Goal: Task Accomplishment & Management: Complete application form

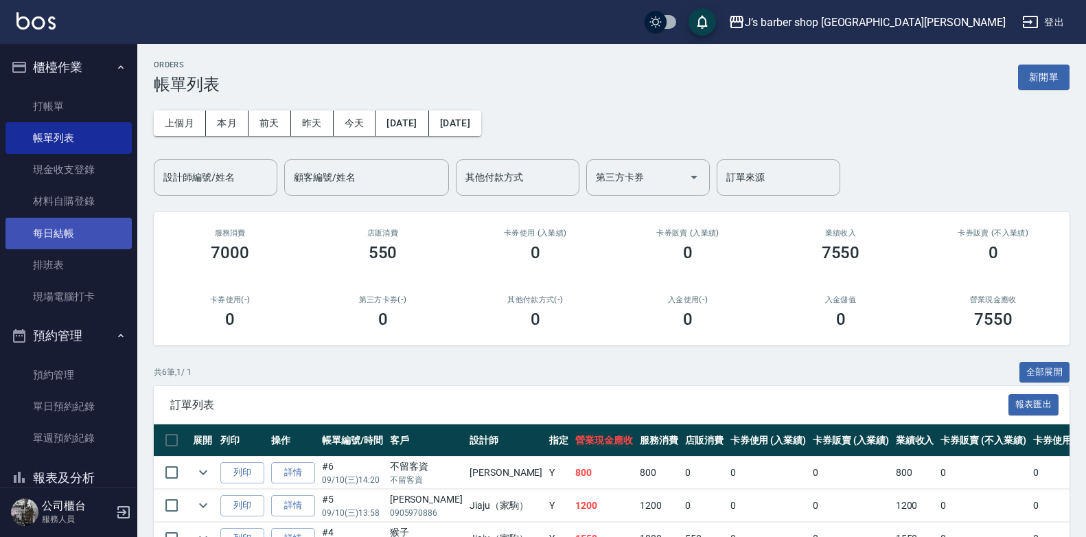
click at [77, 240] on link "每日結帳" at bounding box center [68, 234] width 126 height 32
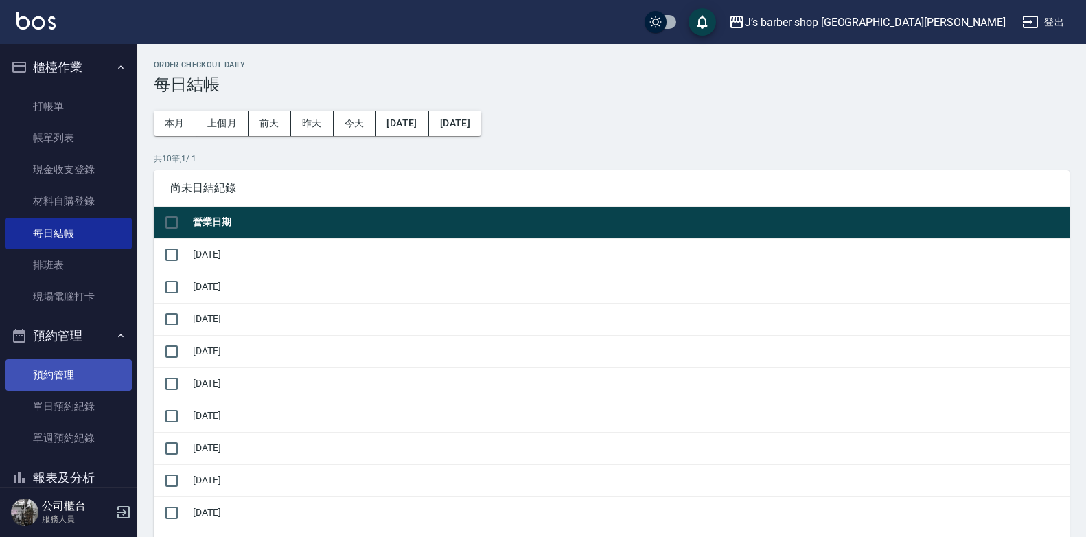
click at [76, 378] on link "預約管理" at bounding box center [68, 375] width 126 height 32
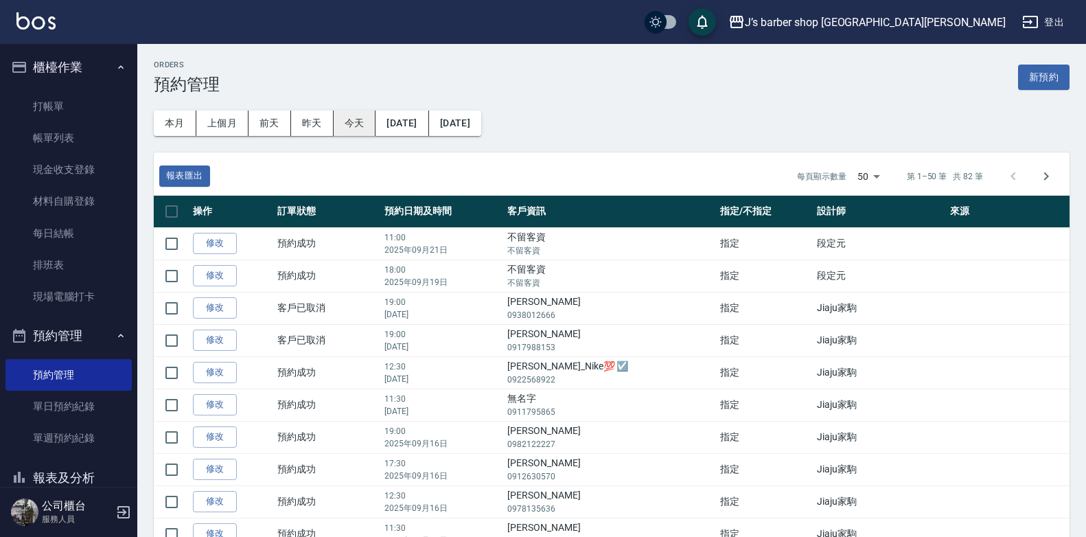
click at [367, 118] on button "今天" at bounding box center [355, 123] width 43 height 25
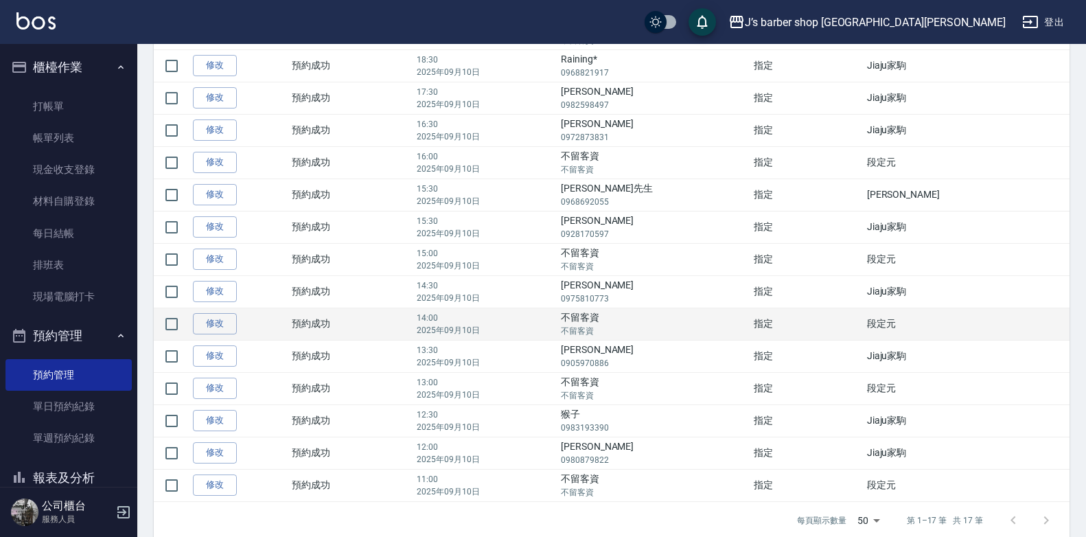
scroll to position [293, 0]
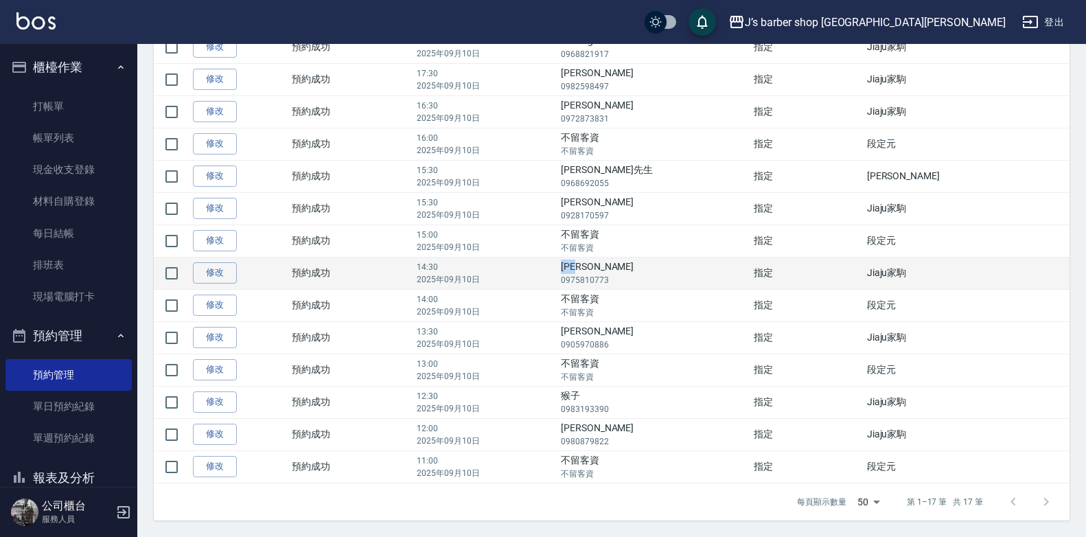
drag, startPoint x: 630, startPoint y: 268, endPoint x: 659, endPoint y: 266, distance: 29.6
click at [659, 266] on td "[PERSON_NAME] 0975810773" at bounding box center [653, 273] width 193 height 32
copy td "[PERSON_NAME]"
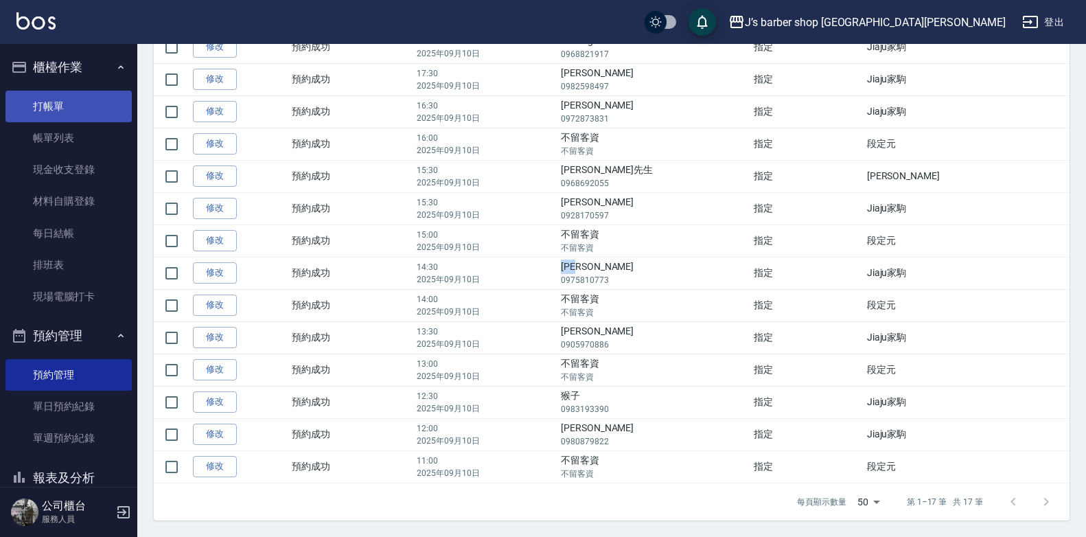
click at [25, 105] on link "打帳單" at bounding box center [68, 107] width 126 height 32
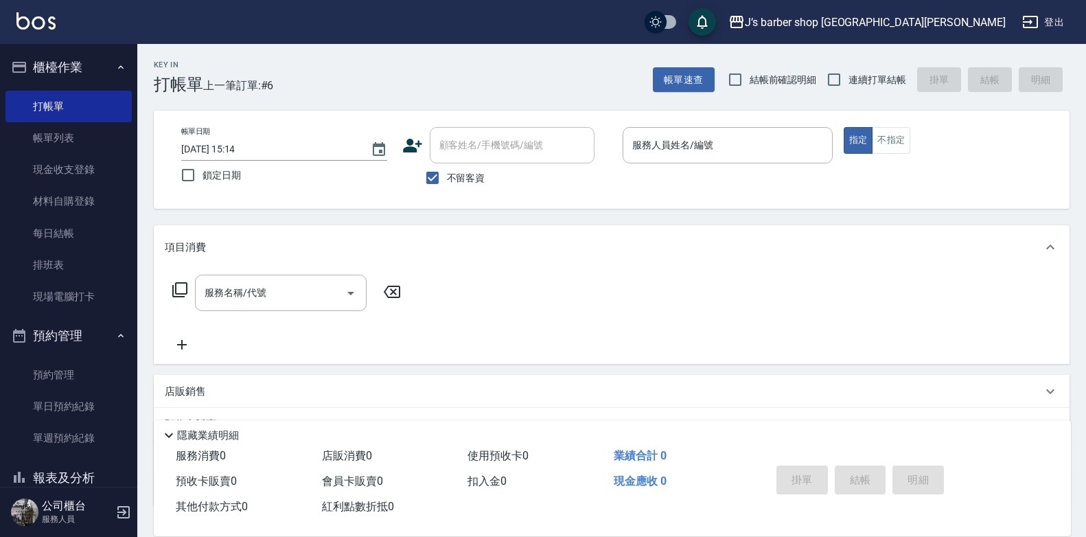
drag, startPoint x: 513, startPoint y: 148, endPoint x: 481, endPoint y: 176, distance: 42.3
click at [482, 182] on span "不留客資" at bounding box center [466, 178] width 38 height 14
click at [447, 182] on input "不留客資" at bounding box center [432, 177] width 29 height 29
checkbox input "false"
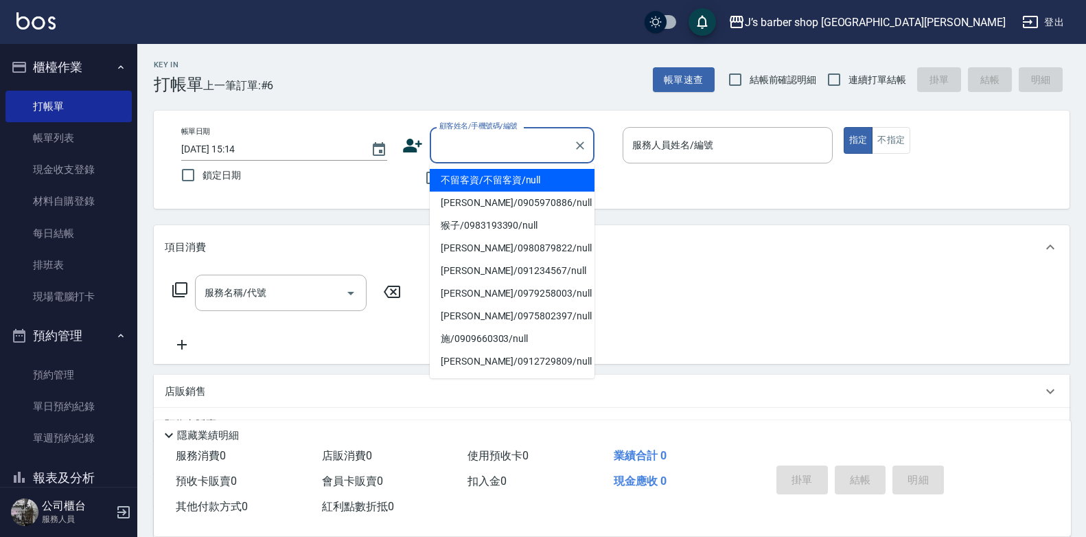
paste input "[PERSON_NAME]"
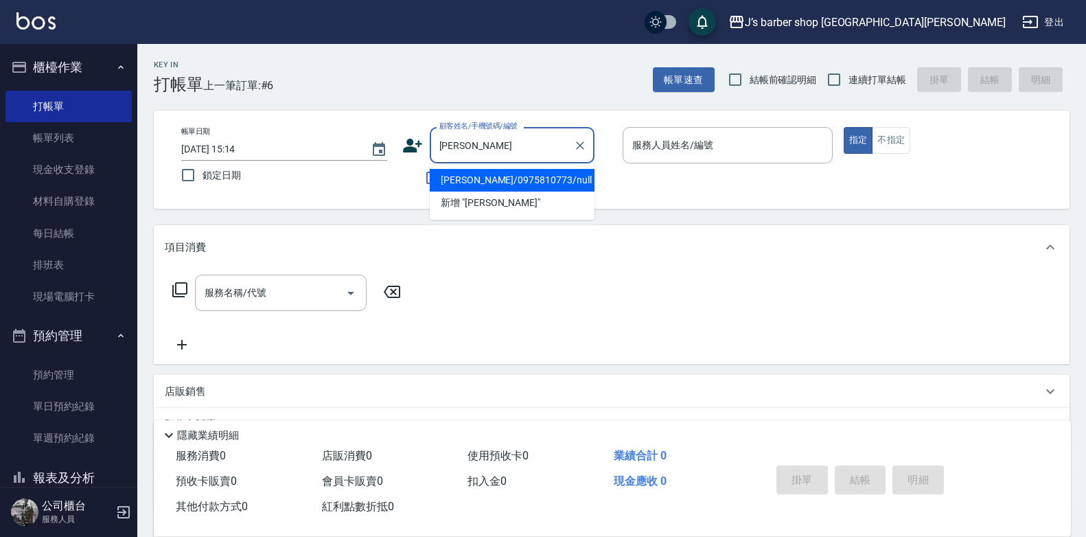
click at [573, 180] on li "[PERSON_NAME]/0975810773/null" at bounding box center [512, 180] width 165 height 23
type input "[PERSON_NAME]/0975810773/null"
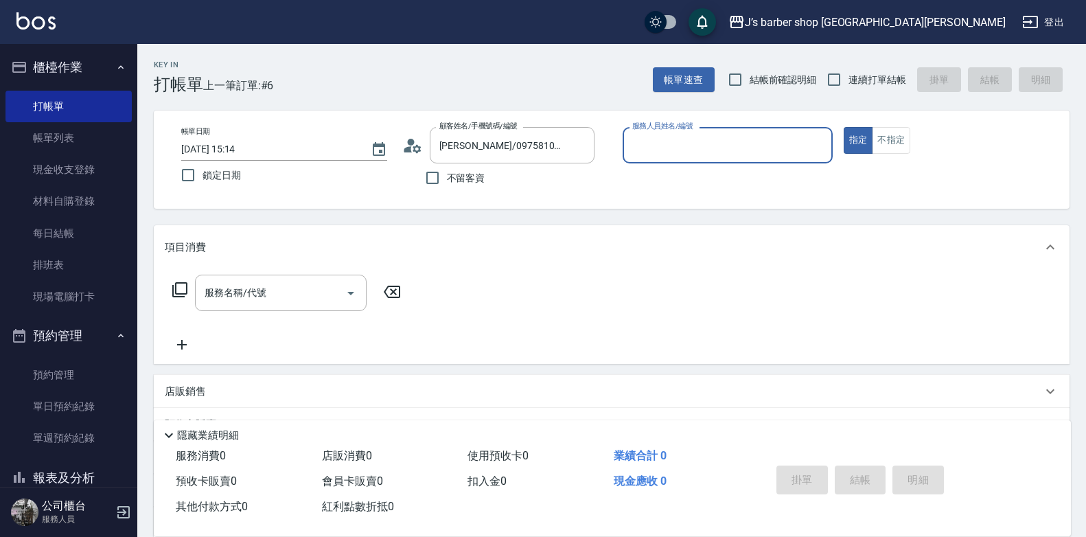
click at [663, 145] on input "服務人員姓名/編號" at bounding box center [728, 145] width 198 height 24
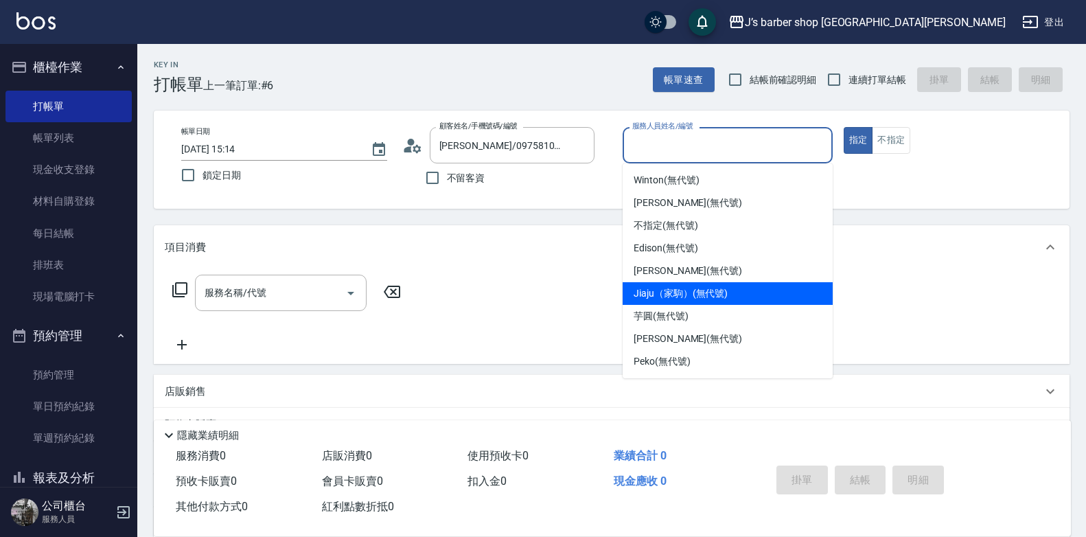
click at [724, 297] on span "Jiaju（家駒） (無代號)" at bounding box center [681, 293] width 94 height 14
type input "Jiaju（家駒）(無代號)"
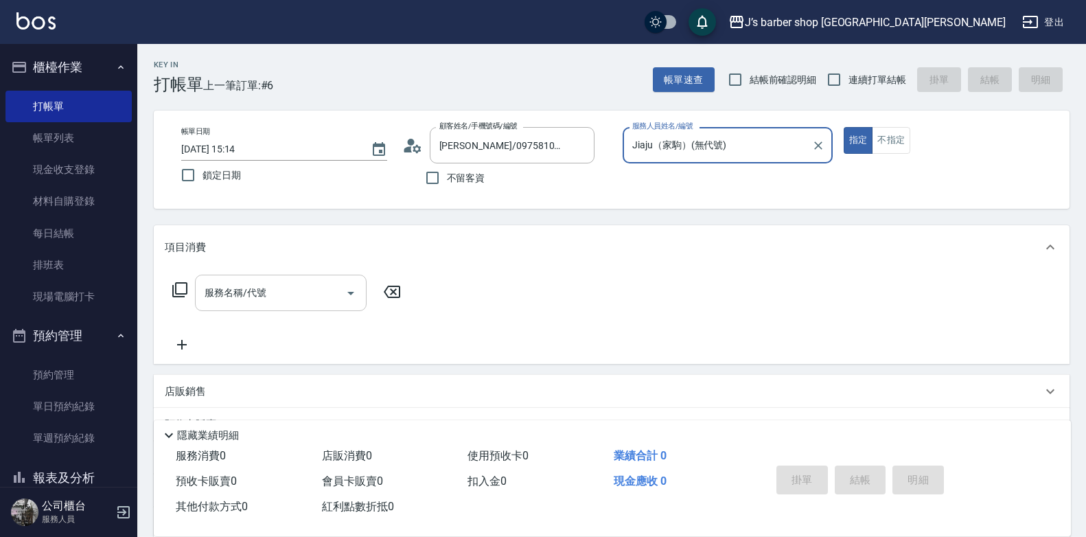
click at [301, 292] on input "服務名稱/代號" at bounding box center [270, 293] width 139 height 24
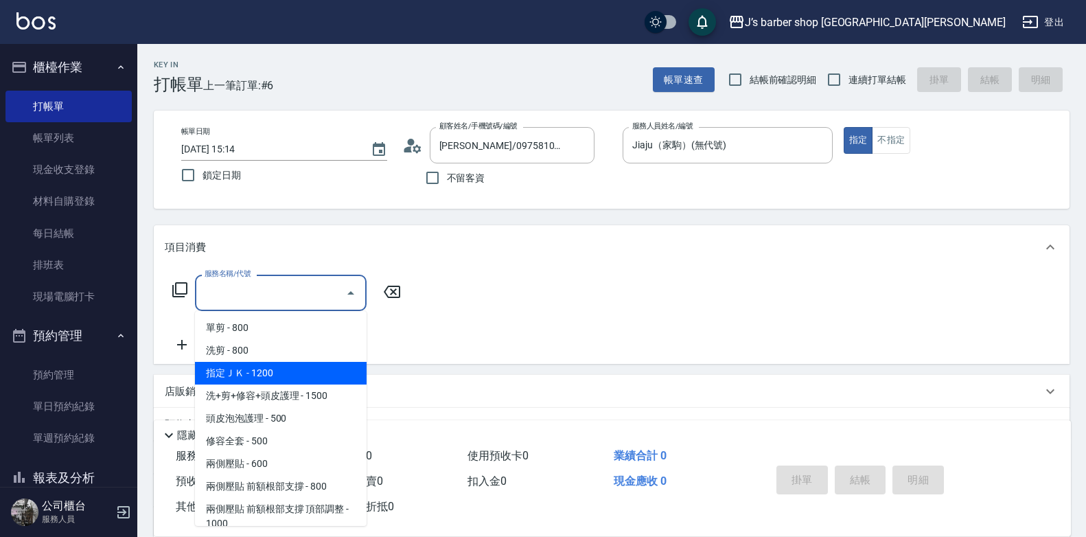
click at [297, 365] on span "指定ＪＫ - 1200" at bounding box center [281, 373] width 172 height 23
type input "指定ＪＫ(102)"
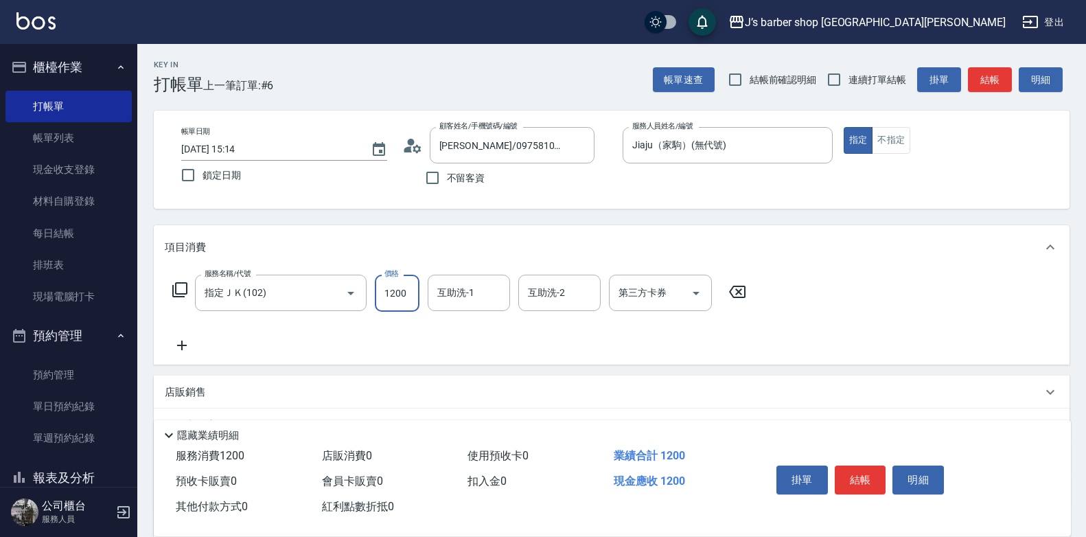
click at [389, 291] on input "1200" at bounding box center [397, 293] width 45 height 37
click at [390, 291] on input "0" at bounding box center [397, 293] width 45 height 37
drag, startPoint x: 404, startPoint y: 299, endPoint x: 409, endPoint y: 279, distance: 20.5
click at [379, 291] on input "0" at bounding box center [397, 293] width 45 height 37
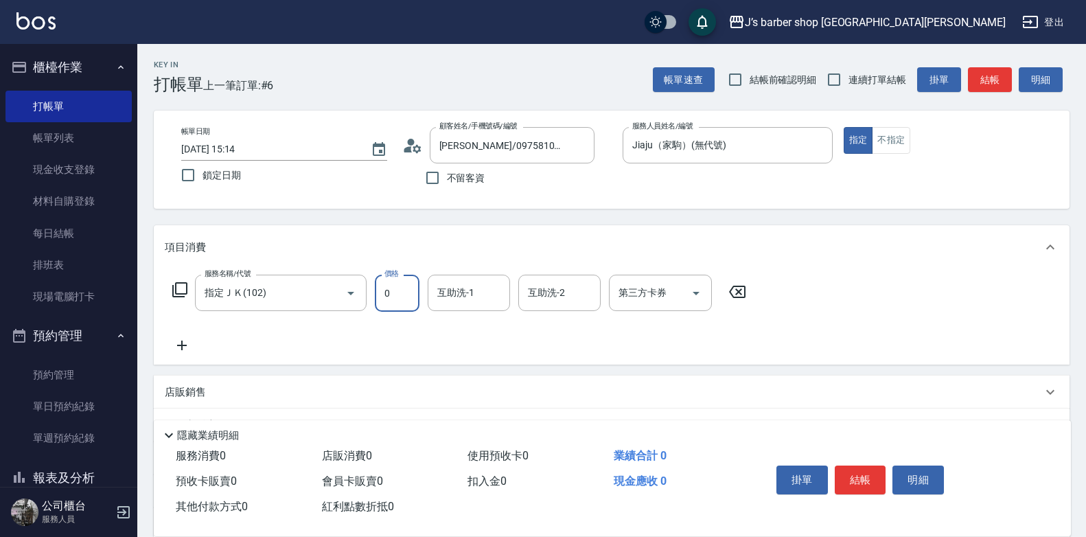
drag, startPoint x: 395, startPoint y: 287, endPoint x: 371, endPoint y: 295, distance: 25.4
click at [371, 295] on div "服務名稱/代號 指定ＪＫ(102) 服務名稱/代號 價格 0 價格 互助洗-1 互助洗-1 互助洗-2 互助洗-2 第三方卡券 第三方卡券" at bounding box center [460, 293] width 590 height 37
click at [408, 296] on input "0" at bounding box center [397, 293] width 45 height 37
drag, startPoint x: 408, startPoint y: 296, endPoint x: 385, endPoint y: 297, distance: 22.7
click at [383, 297] on input "0" at bounding box center [397, 293] width 45 height 37
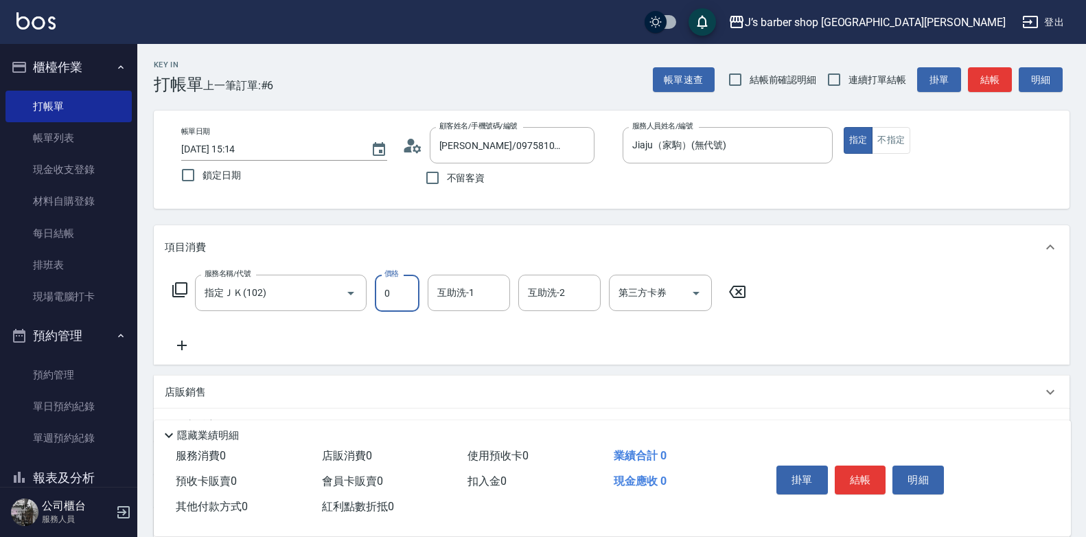
click at [398, 290] on input "0" at bounding box center [397, 293] width 45 height 37
click at [345, 296] on icon "Open" at bounding box center [351, 293] width 16 height 16
type input "0"
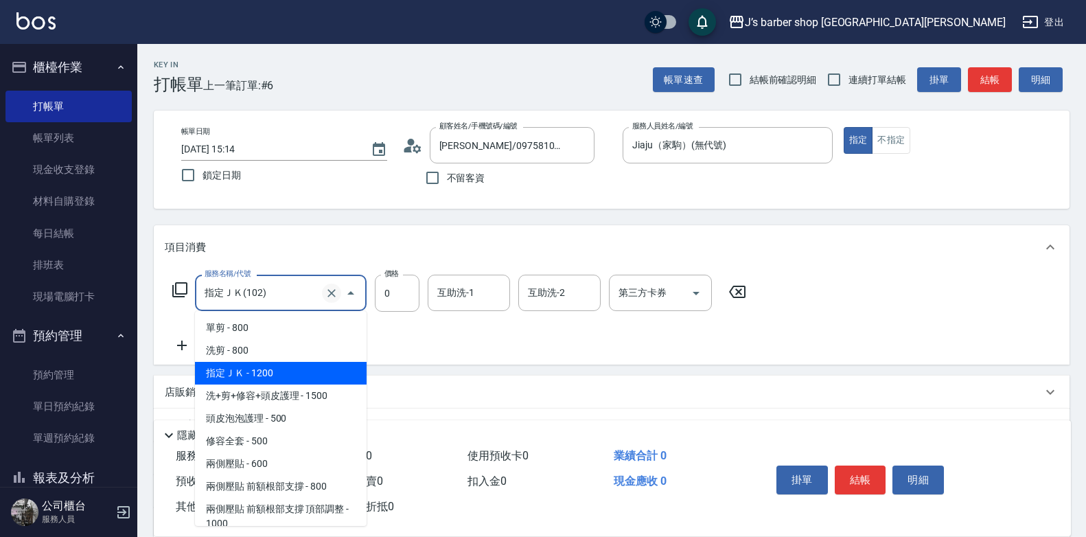
click at [335, 296] on icon "Clear" at bounding box center [331, 293] width 8 height 8
click at [299, 378] on span "指定ＪＫ - 1200" at bounding box center [281, 373] width 172 height 23
type input "指定ＪＫ(102)"
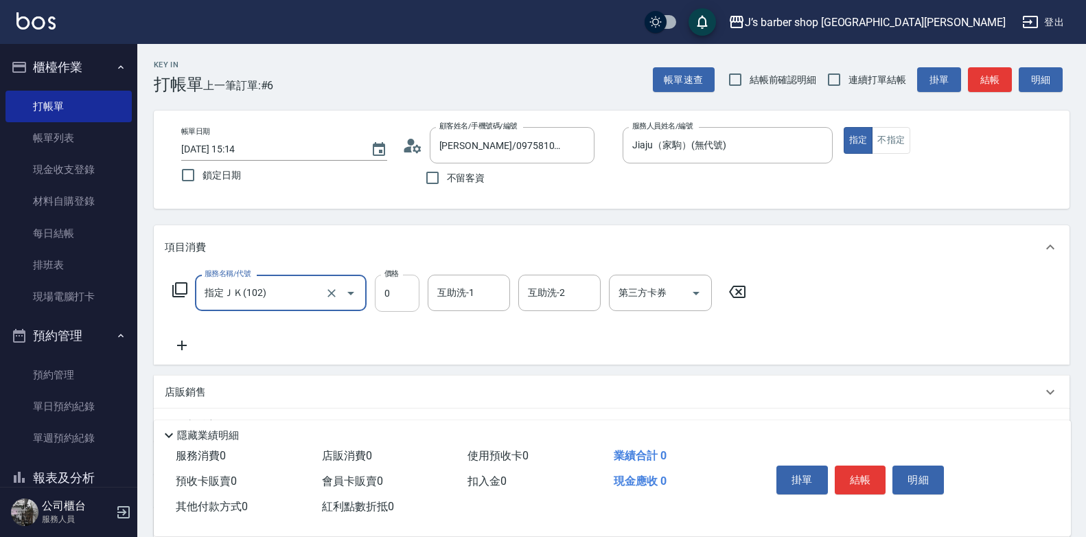
click at [404, 291] on input "0" at bounding box center [397, 293] width 45 height 37
click at [400, 292] on input "0" at bounding box center [397, 293] width 45 height 37
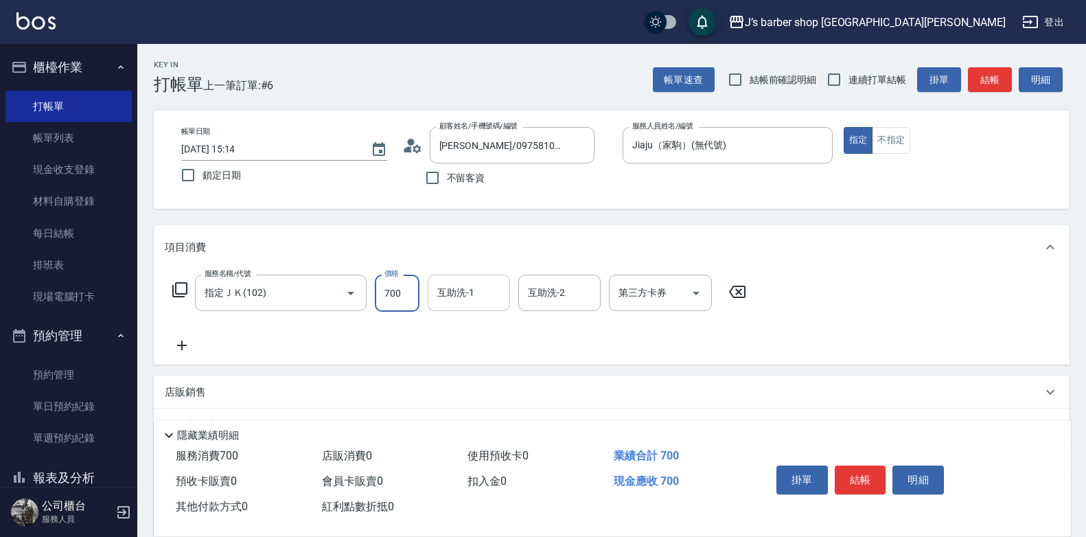
type input "700"
click at [474, 281] on input "互助洗-1" at bounding box center [469, 293] width 70 height 24
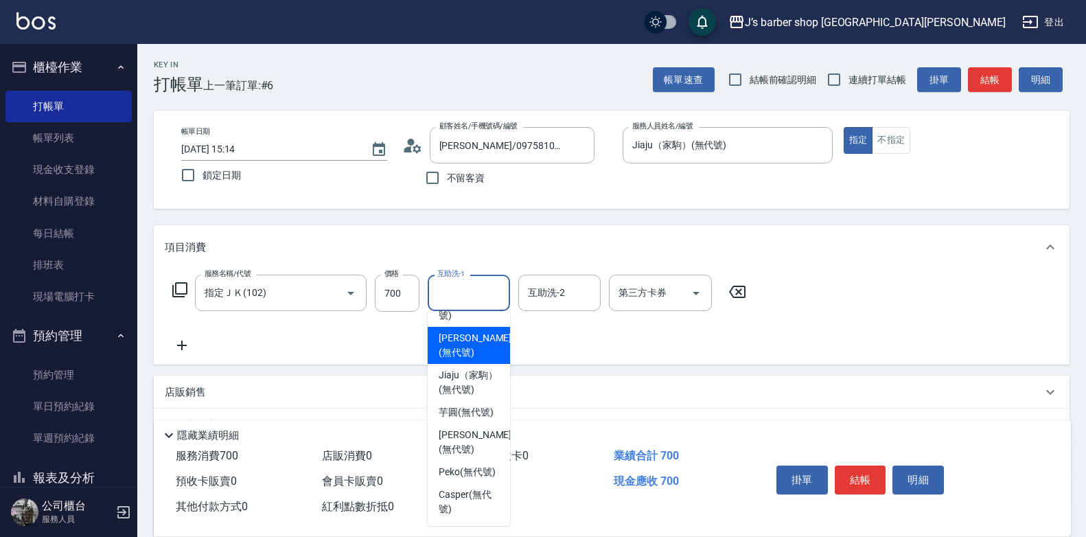
scroll to position [167, 0]
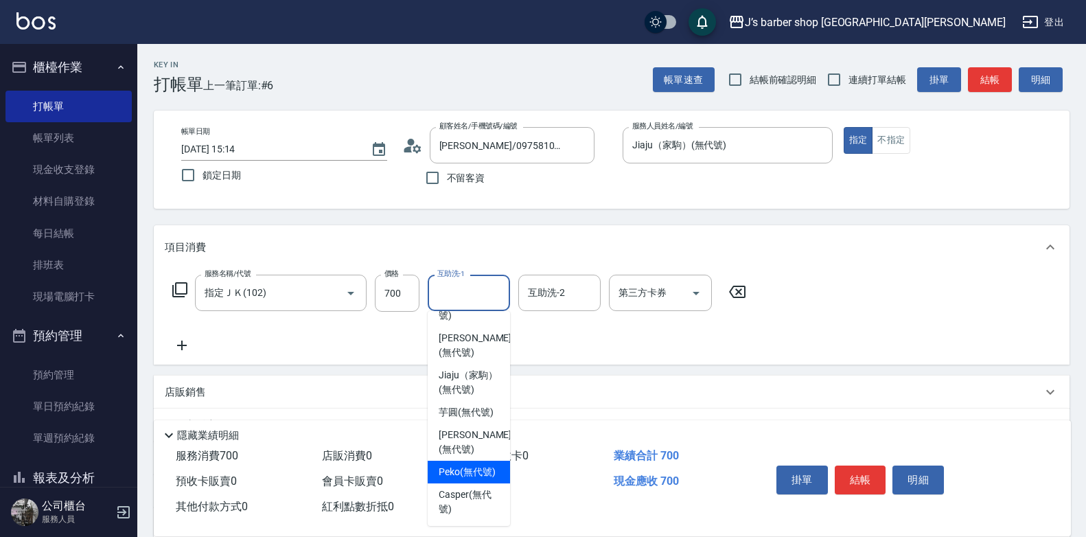
click at [476, 474] on span "Peko (無代號)" at bounding box center [467, 472] width 57 height 14
type input "Peko(無代號)"
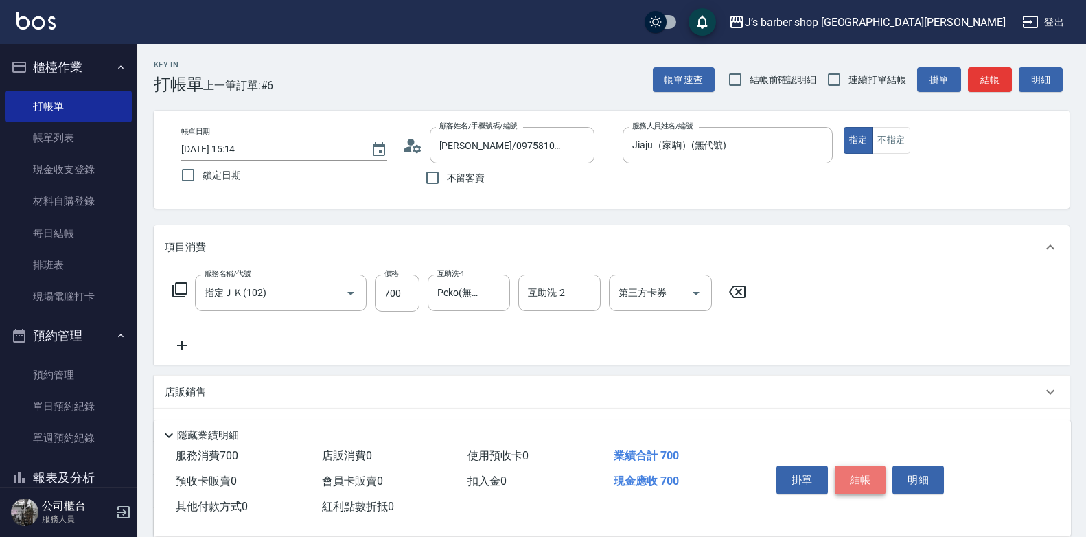
click at [857, 479] on button "結帳" at bounding box center [860, 479] width 51 height 29
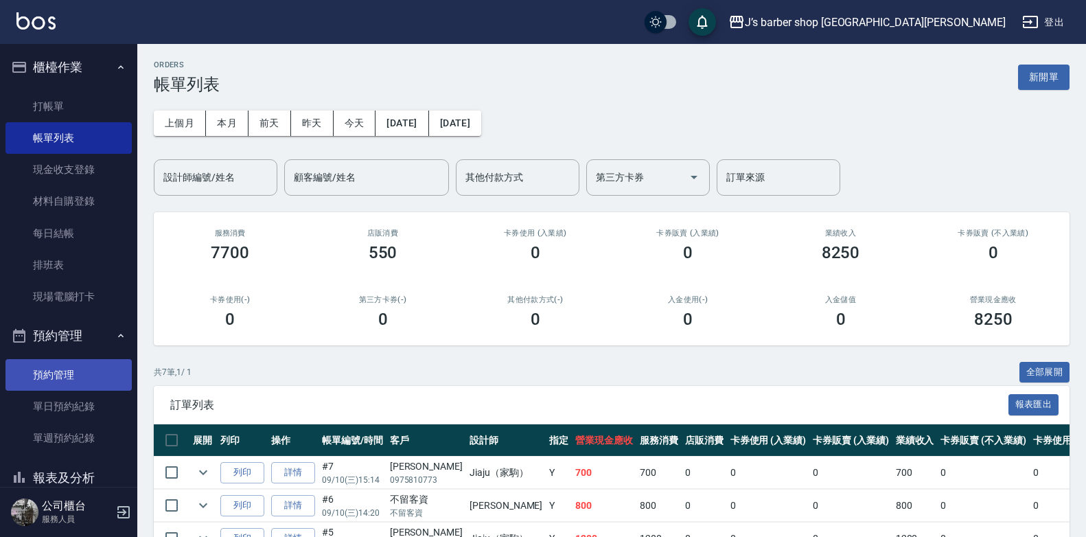
click at [74, 380] on link "預約管理" at bounding box center [68, 375] width 126 height 32
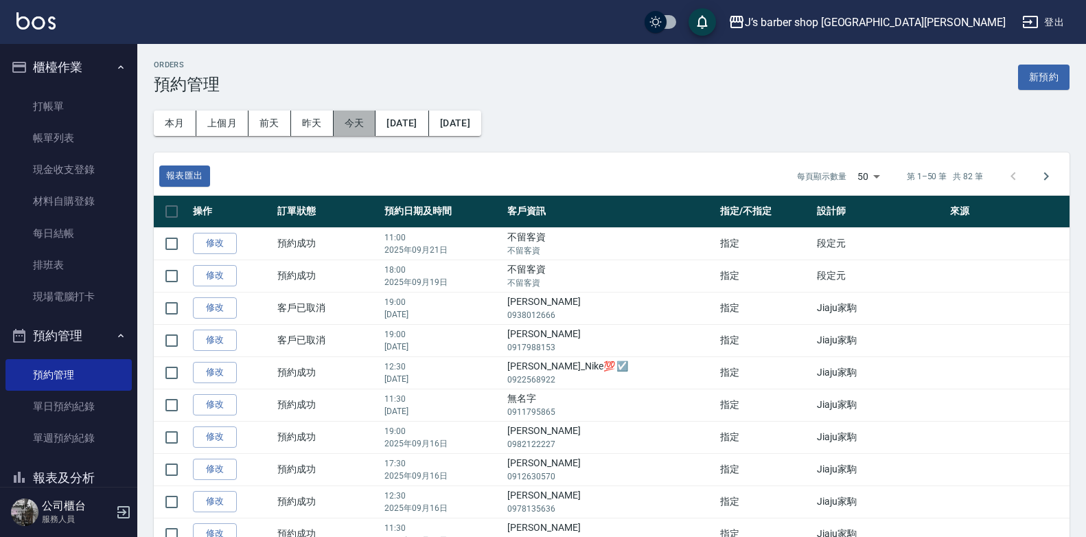
click at [352, 125] on button "今天" at bounding box center [355, 123] width 43 height 25
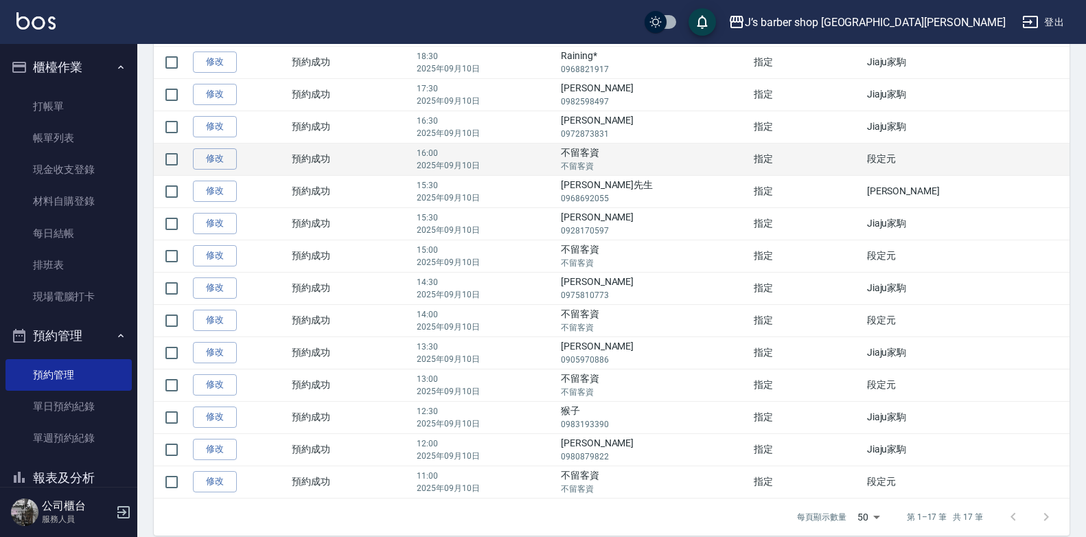
scroll to position [293, 0]
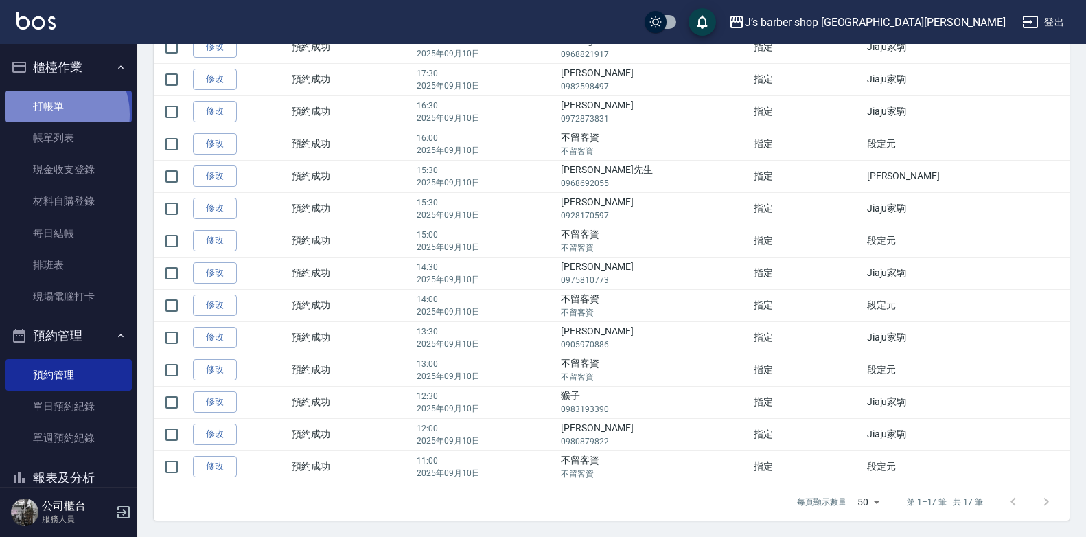
click at [56, 114] on link "打帳單" at bounding box center [68, 107] width 126 height 32
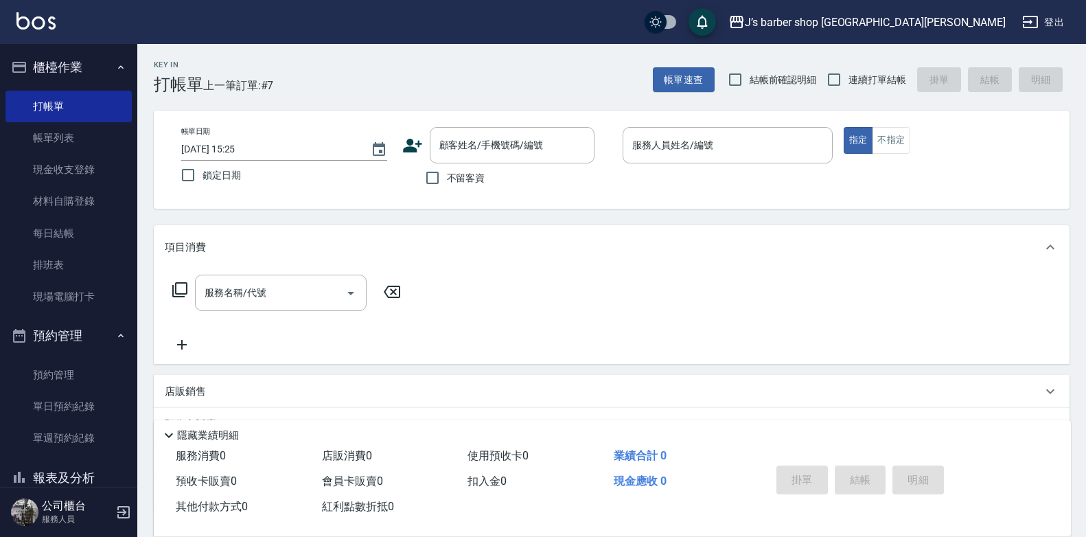
click at [473, 170] on label "不留客資" at bounding box center [451, 177] width 67 height 29
drag, startPoint x: 473, startPoint y: 170, endPoint x: 465, endPoint y: 180, distance: 12.2
click at [465, 180] on span "不留客資" at bounding box center [466, 178] width 38 height 14
click at [447, 180] on input "不留客資" at bounding box center [432, 177] width 29 height 29
checkbox input "true"
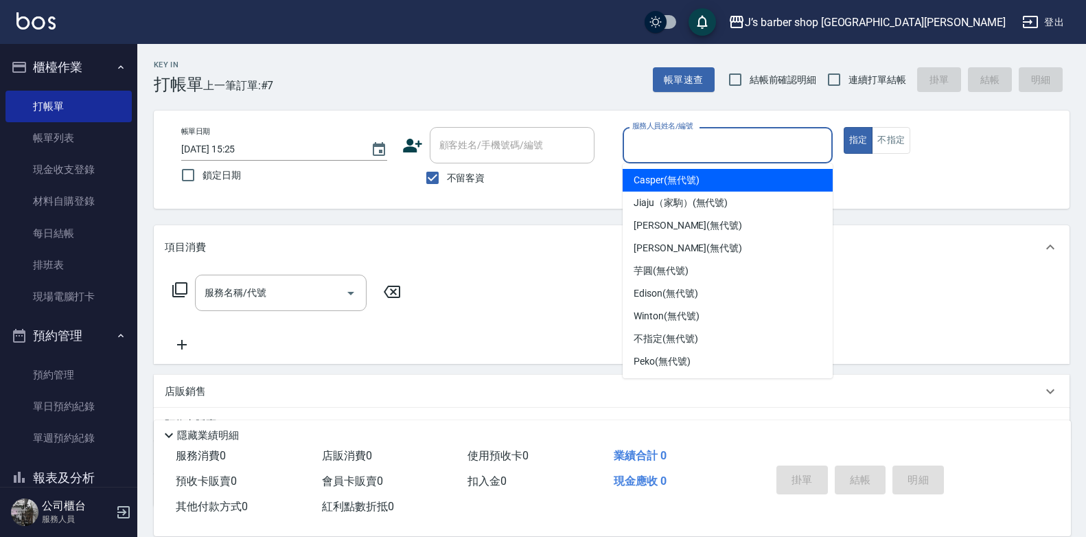
click at [692, 154] on input "服務人員姓名/編號" at bounding box center [728, 145] width 198 height 24
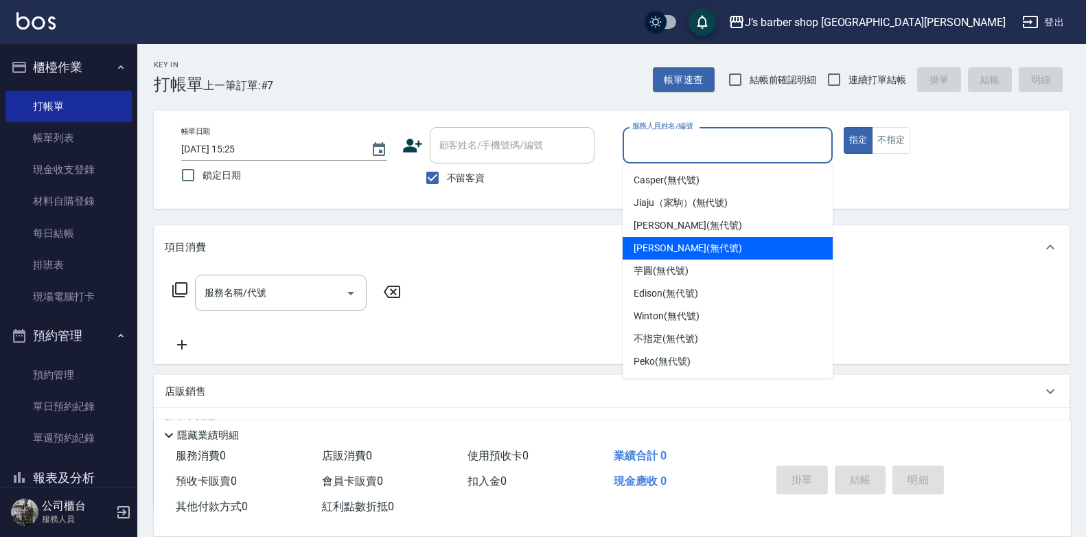
click at [689, 242] on span "[PERSON_NAME] (無代號)" at bounding box center [688, 248] width 108 height 14
type input "[PERSON_NAME](無代號)"
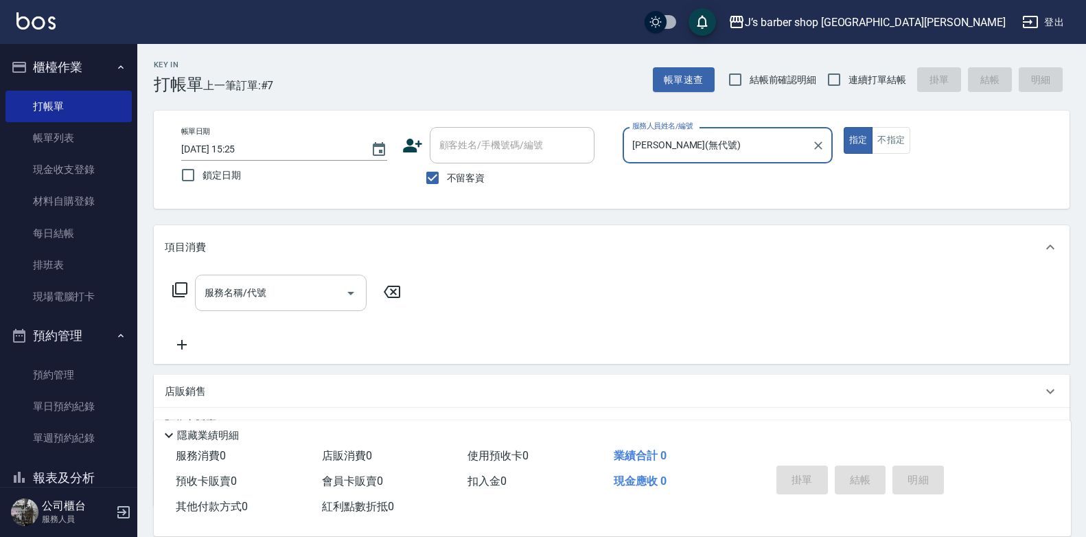
drag, startPoint x: 218, startPoint y: 309, endPoint x: 244, endPoint y: 310, distance: 26.8
click at [222, 309] on div "服務名稱/代號" at bounding box center [281, 293] width 172 height 36
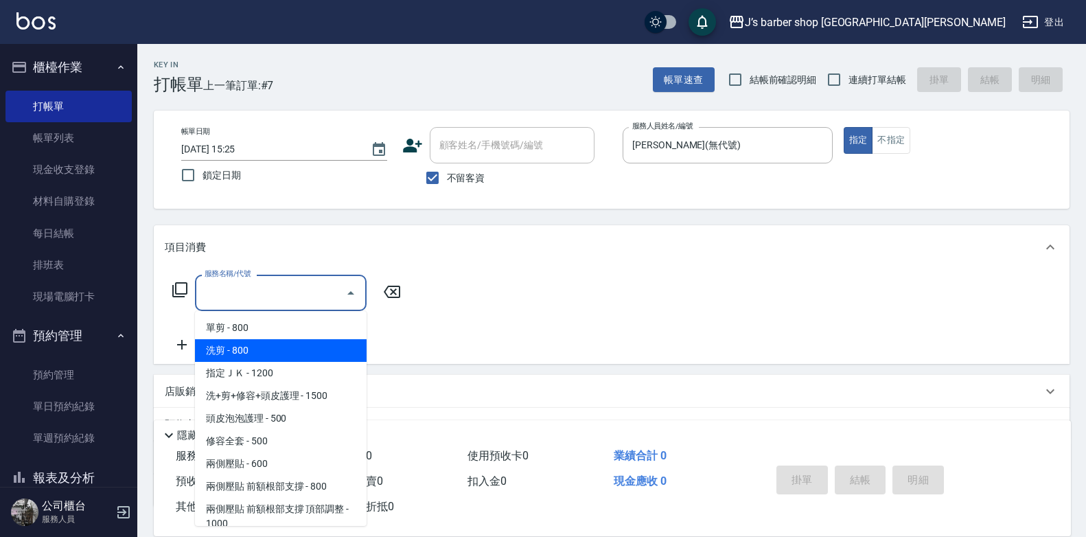
click at [321, 358] on span "洗剪 - 800" at bounding box center [281, 350] width 172 height 23
type input "洗剪(101)"
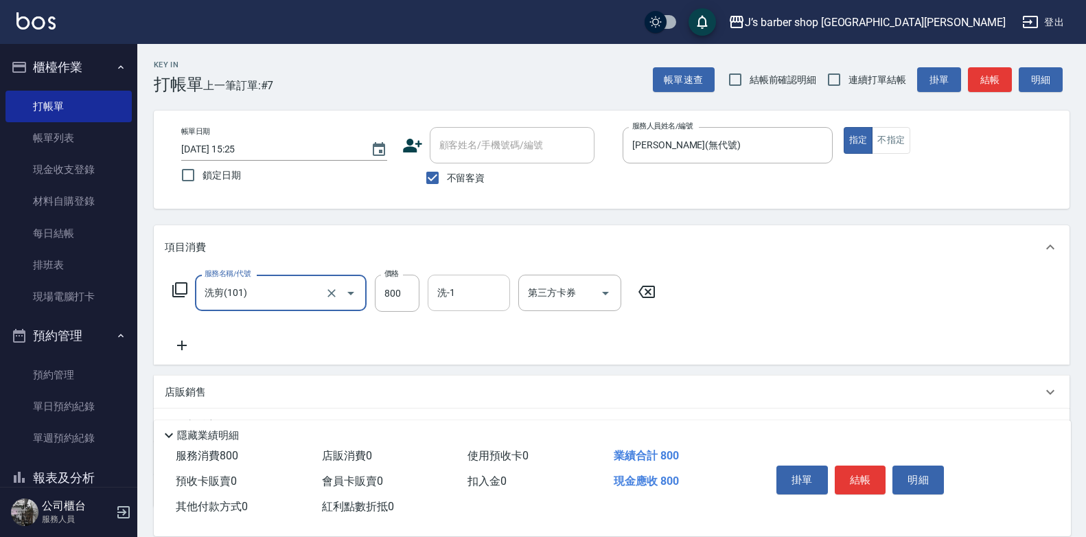
click at [452, 287] on input "洗-1" at bounding box center [469, 293] width 70 height 24
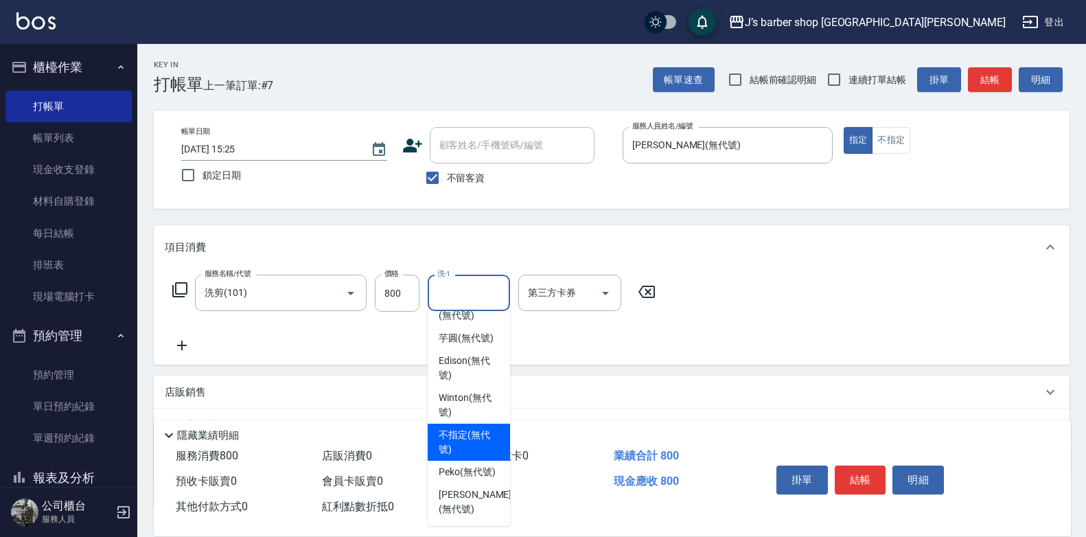
scroll to position [167, 0]
click at [482, 470] on span "Peko (無代號)" at bounding box center [467, 472] width 57 height 14
type input "Peko(無代號)"
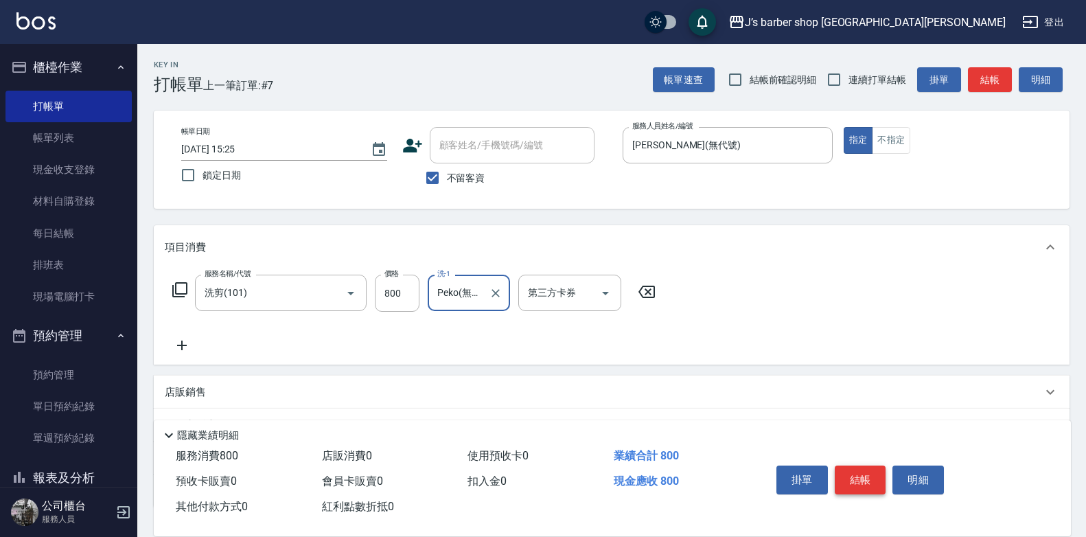
click at [853, 475] on button "結帳" at bounding box center [860, 479] width 51 height 29
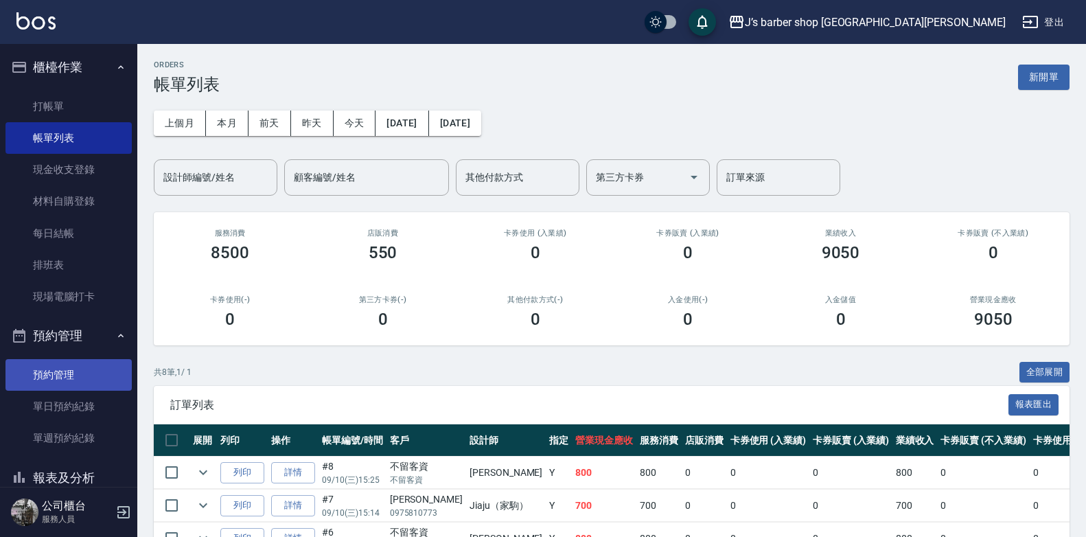
click at [71, 373] on link "預約管理" at bounding box center [68, 375] width 126 height 32
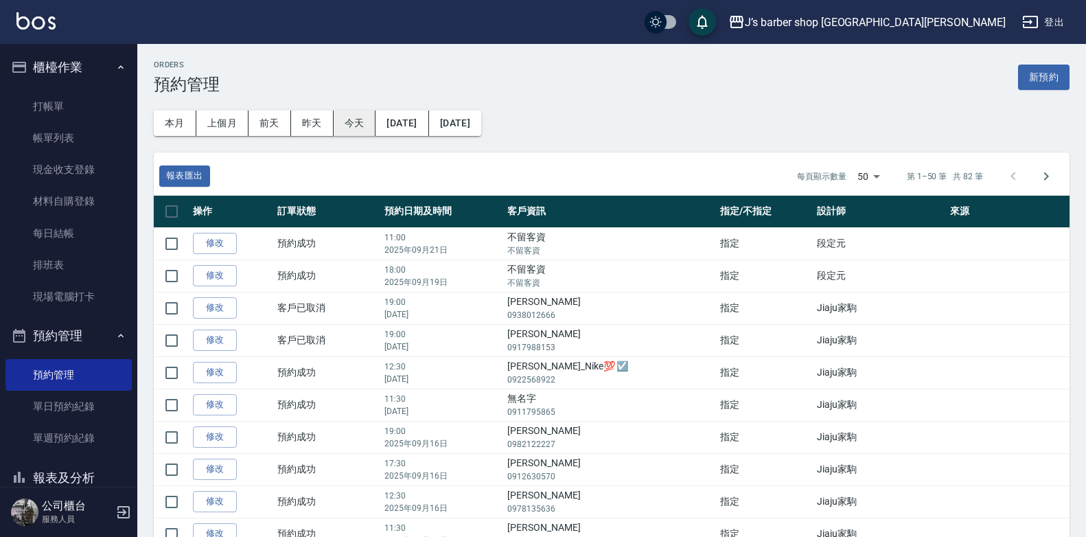
click at [349, 125] on button "今天" at bounding box center [355, 123] width 43 height 25
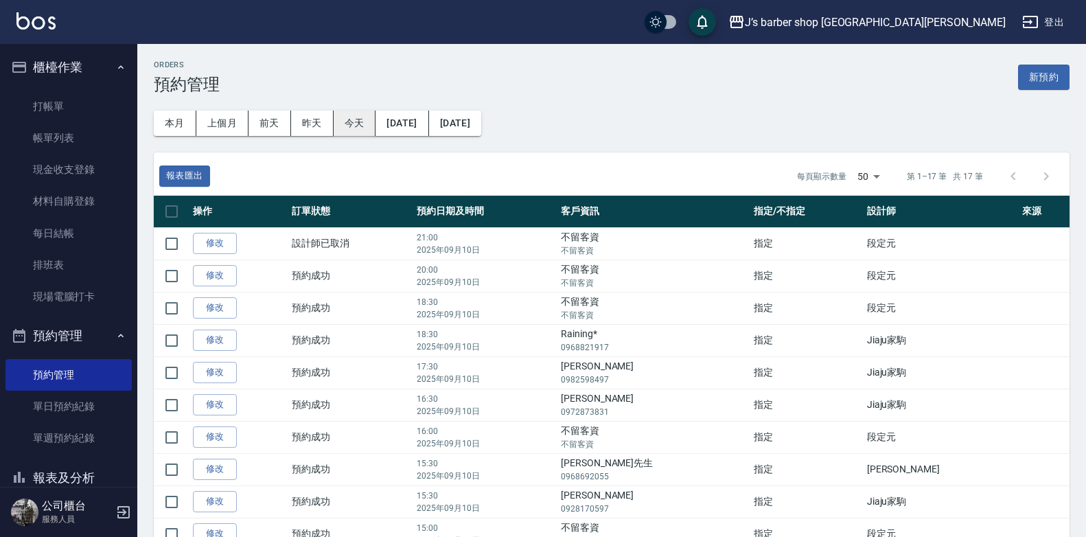
drag, startPoint x: 352, startPoint y: 119, endPoint x: 361, endPoint y: 116, distance: 10.2
click at [352, 120] on button "今天" at bounding box center [355, 123] width 43 height 25
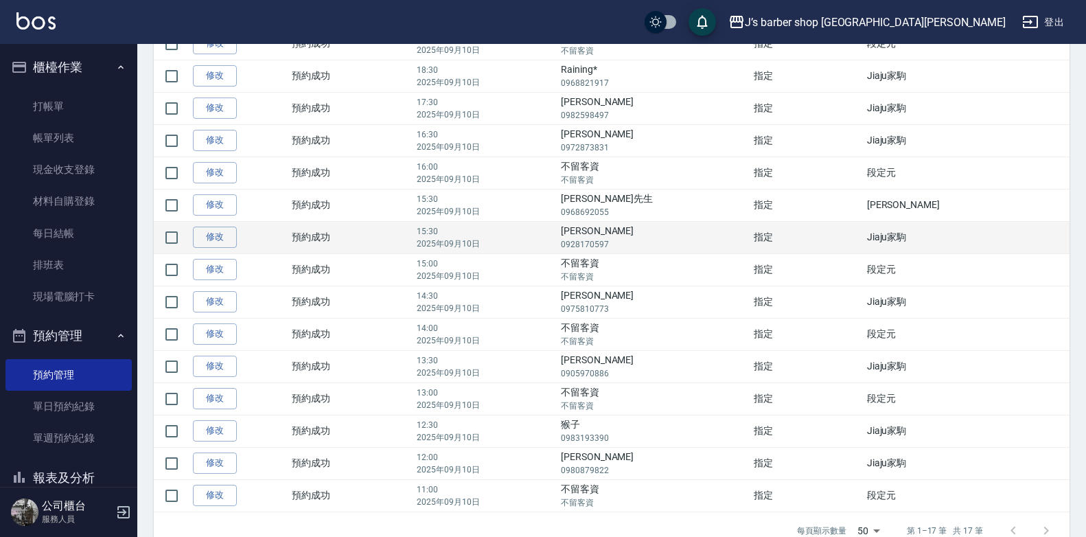
scroll to position [275, 0]
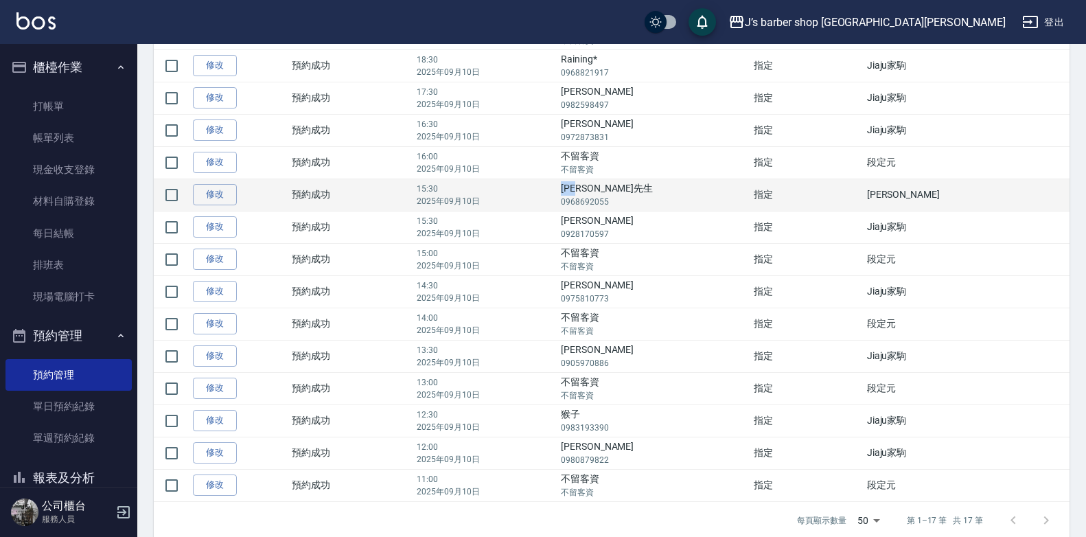
drag, startPoint x: 628, startPoint y: 189, endPoint x: 660, endPoint y: 189, distance: 31.6
click at [660, 189] on td "[PERSON_NAME]先生 0968692055" at bounding box center [653, 195] width 193 height 32
drag, startPoint x: 660, startPoint y: 189, endPoint x: 644, endPoint y: 191, distance: 15.9
copy td "[PERSON_NAME]先生"
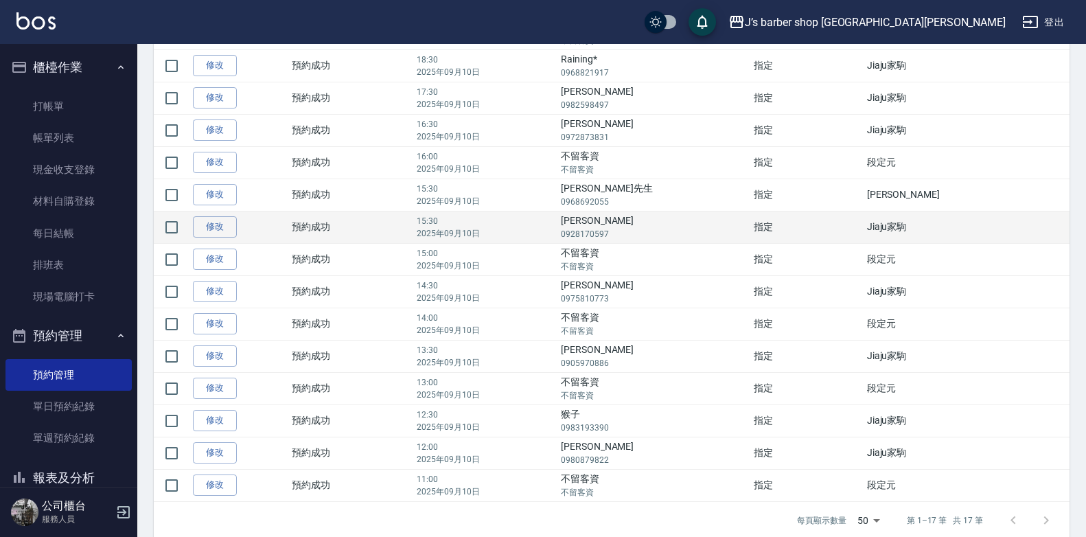
click at [628, 222] on td "[PERSON_NAME] 0928170597" at bounding box center [653, 227] width 193 height 32
drag, startPoint x: 627, startPoint y: 220, endPoint x: 648, endPoint y: 221, distance: 21.3
click at [648, 221] on td "[PERSON_NAME] 0928170597" at bounding box center [653, 227] width 193 height 32
drag, startPoint x: 648, startPoint y: 221, endPoint x: 636, endPoint y: 221, distance: 12.4
copy td "[PERSON_NAME]"
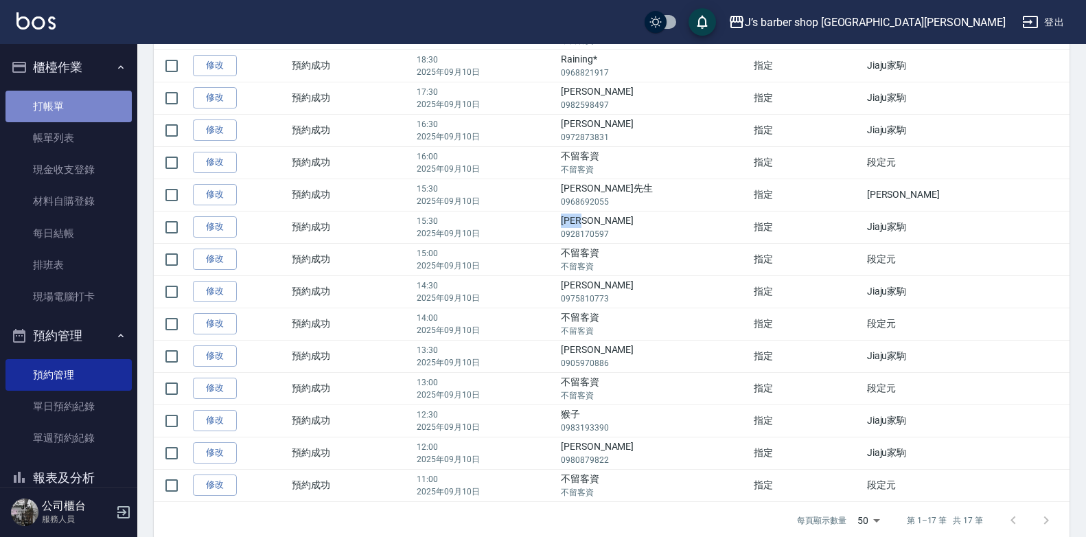
click at [81, 100] on link "打帳單" at bounding box center [68, 107] width 126 height 32
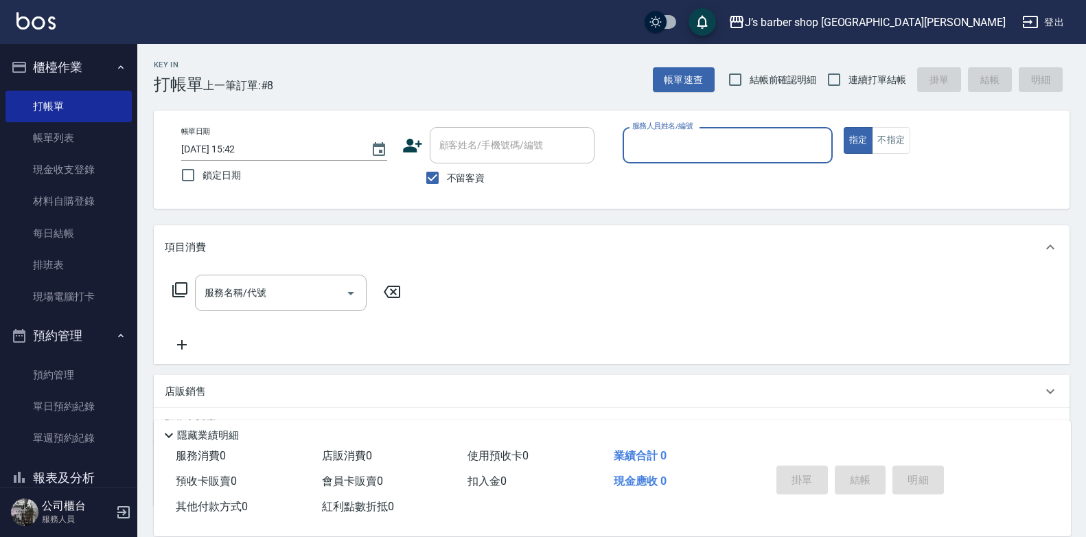
drag, startPoint x: 470, startPoint y: 179, endPoint x: 478, endPoint y: 160, distance: 20.3
click at [470, 175] on span "不留客資" at bounding box center [466, 178] width 38 height 14
click at [447, 175] on input "不留客資" at bounding box center [432, 177] width 29 height 29
checkbox input "false"
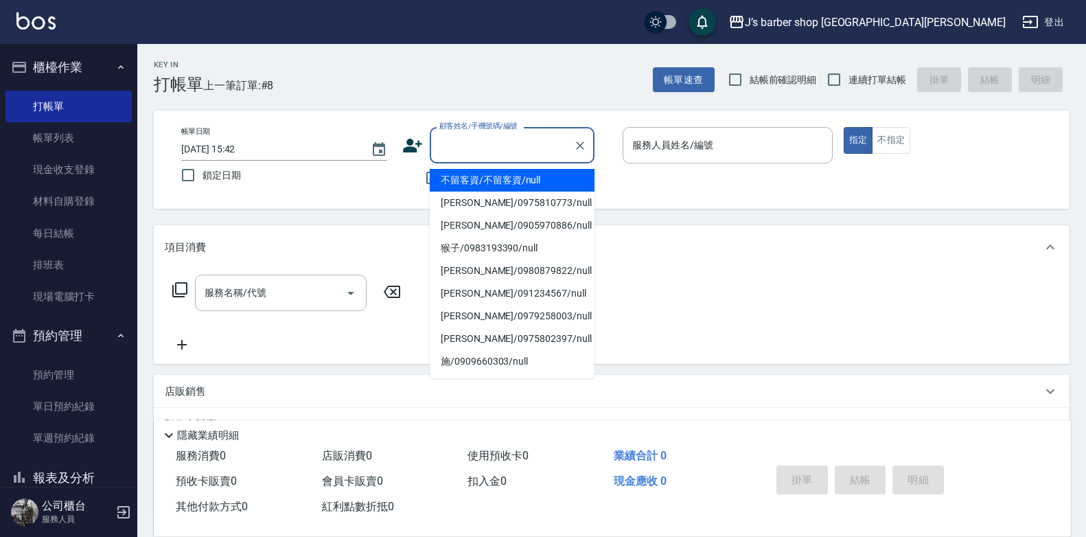
click at [484, 148] on input "顧客姓名/手機號碼/編號" at bounding box center [502, 145] width 132 height 24
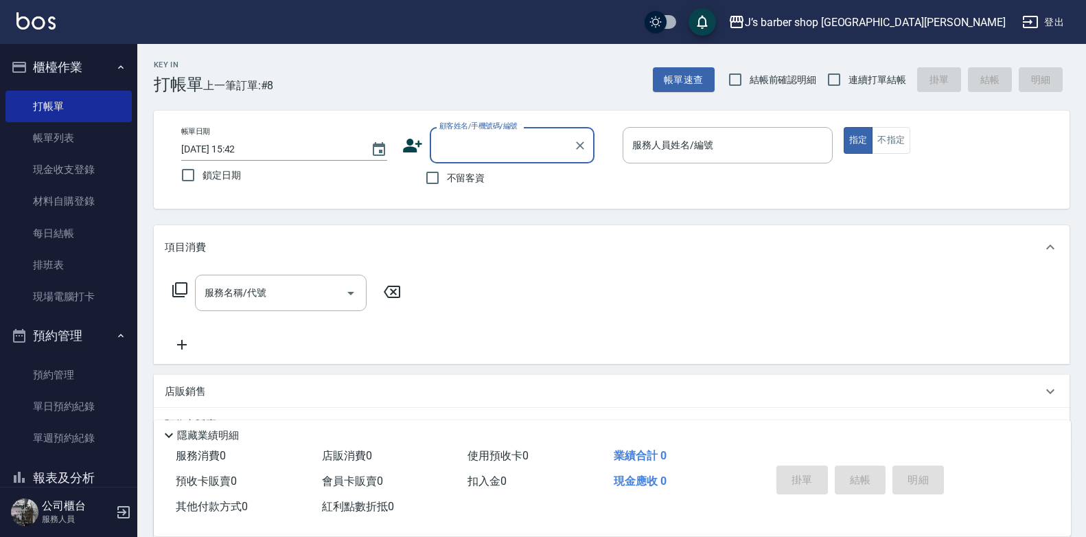
paste input "[PERSON_NAME]"
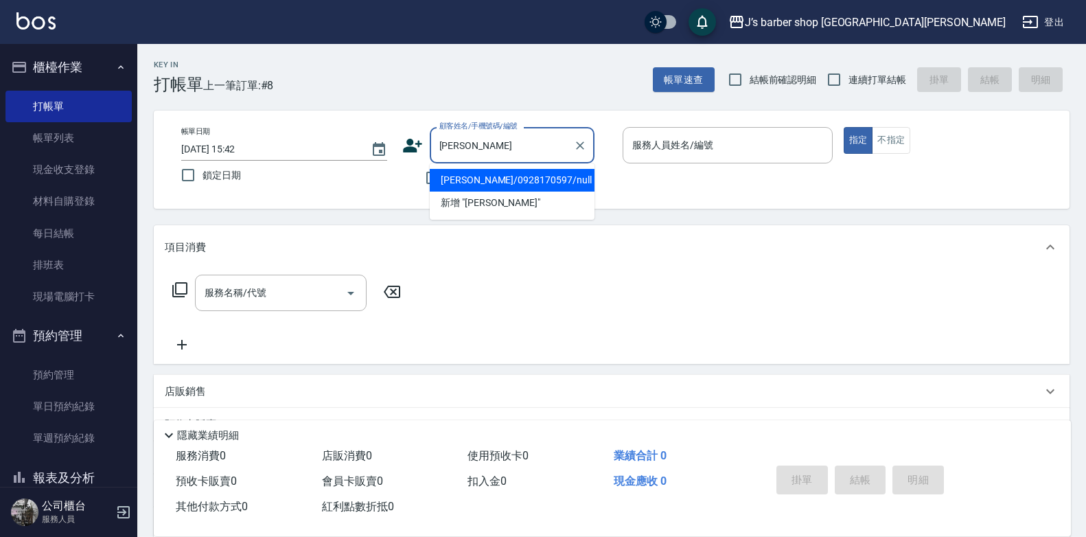
click at [522, 187] on li "[PERSON_NAME]/0928170597/null" at bounding box center [512, 180] width 165 height 23
type input "[PERSON_NAME]/0928170597/null"
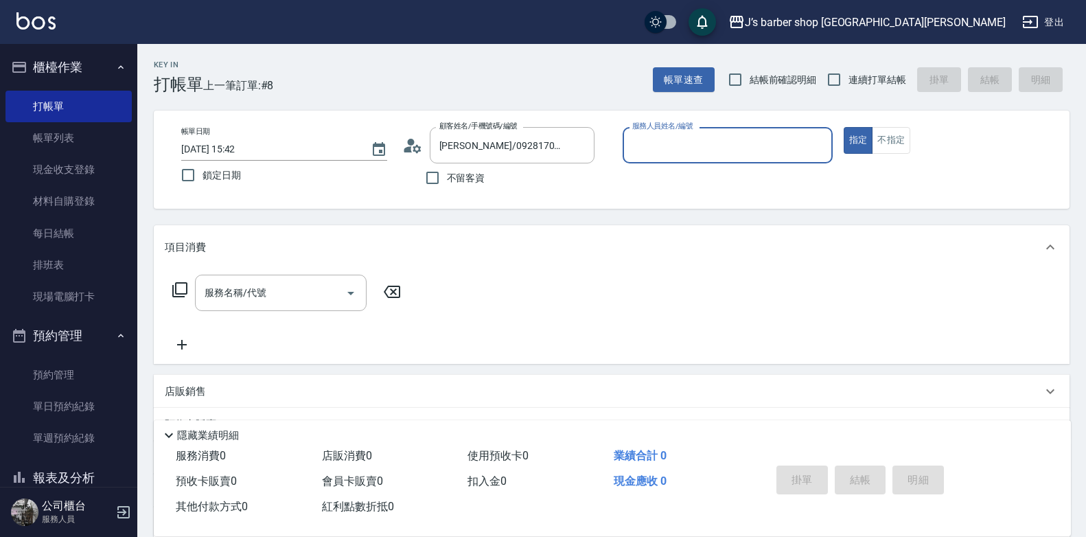
click at [695, 126] on div "帳單日期 [DATE] 15:42 鎖定日期 顧客姓名/手機號碼/編號 [PERSON_NAME]/0928170597/null 顧客姓名/手機號碼/編號 …" at bounding box center [612, 160] width 916 height 98
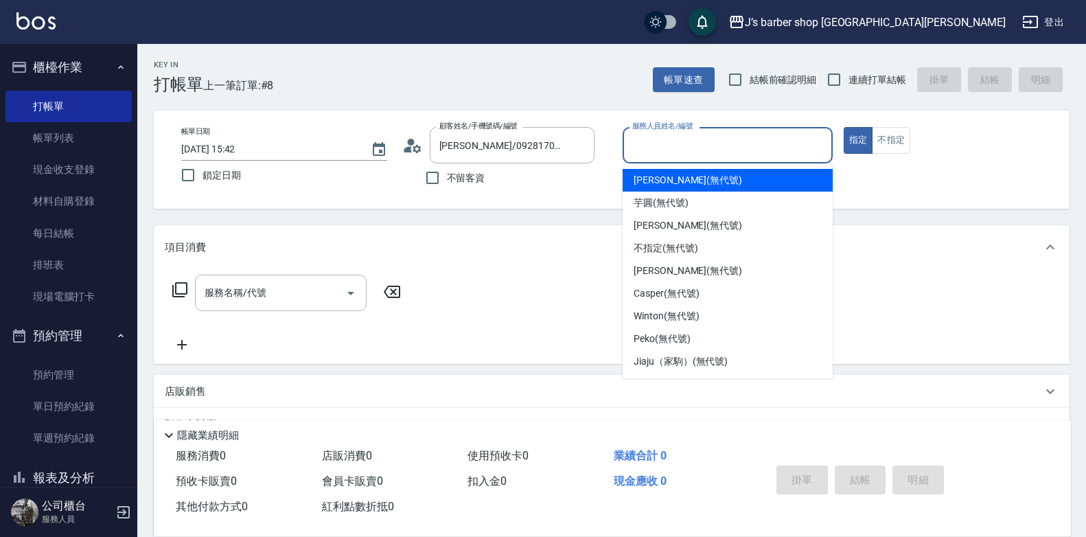
click at [695, 145] on input "服務人員姓名/編號" at bounding box center [728, 145] width 198 height 24
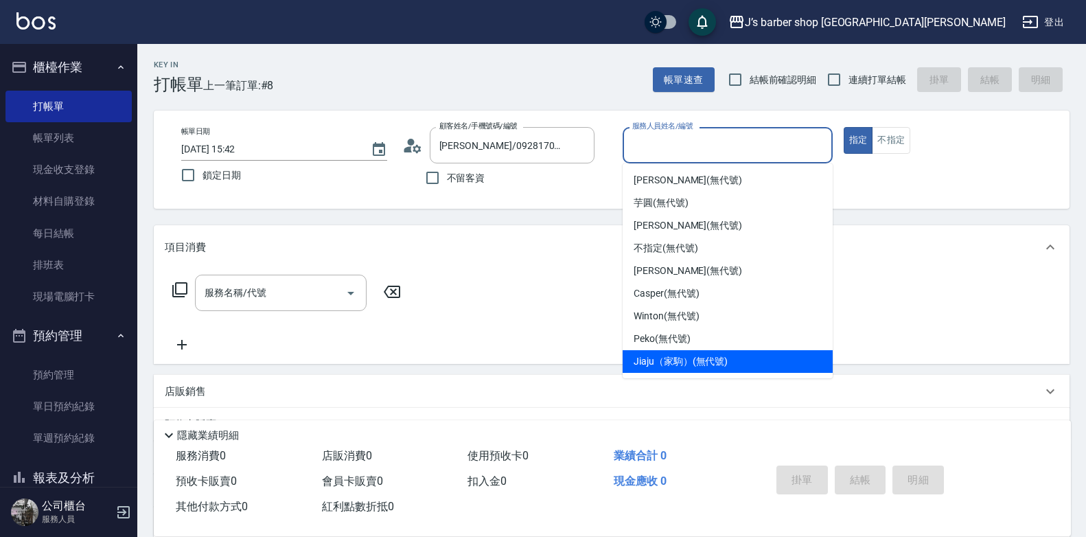
click at [709, 360] on span "Jiaju（家駒） (無代號)" at bounding box center [681, 361] width 94 height 14
type input "Jiaju（家駒）(無代號)"
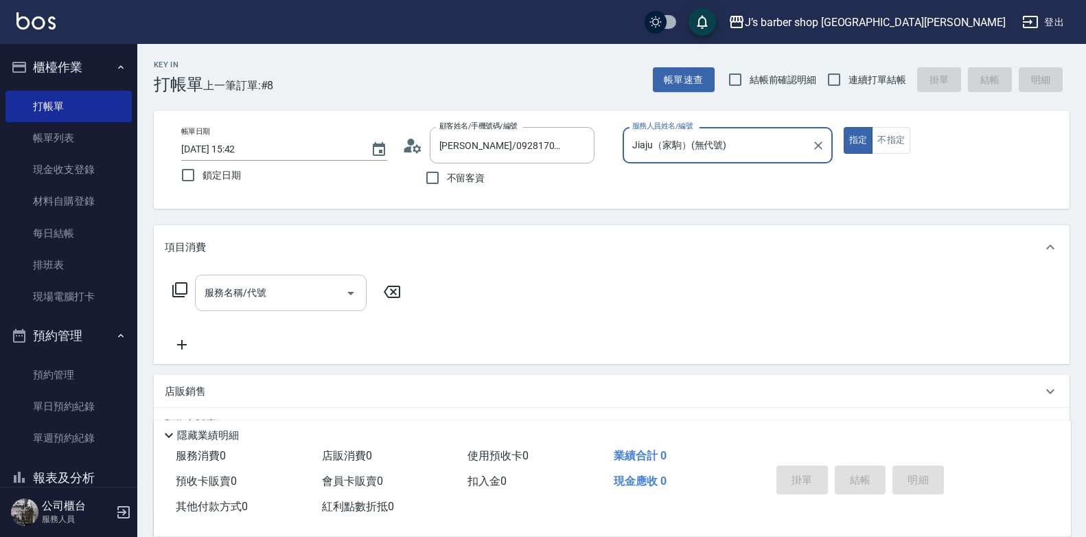
click at [214, 288] on div "服務名稱/代號 服務名稱/代號" at bounding box center [281, 293] width 172 height 36
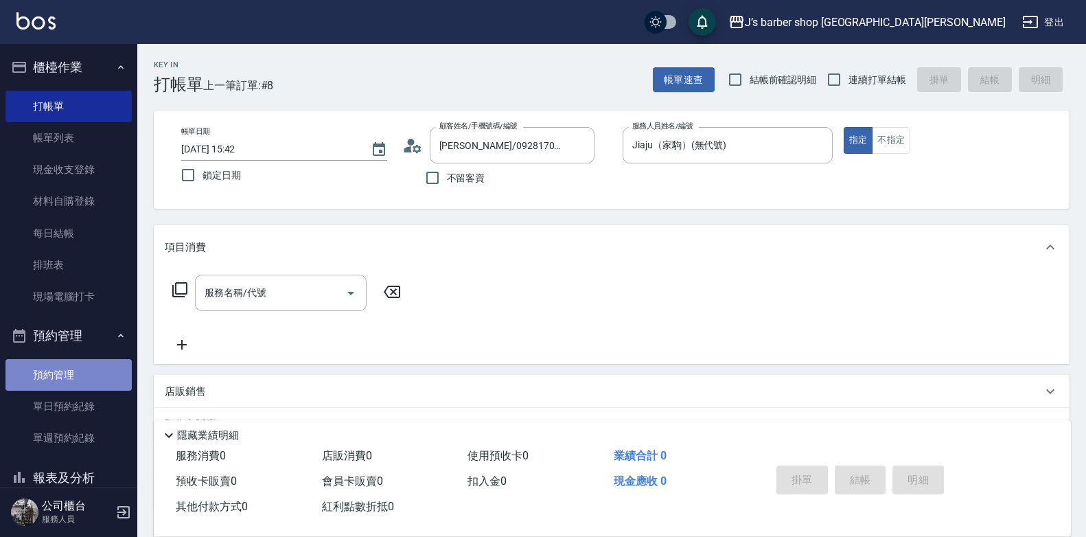
click at [84, 367] on link "預約管理" at bounding box center [68, 375] width 126 height 32
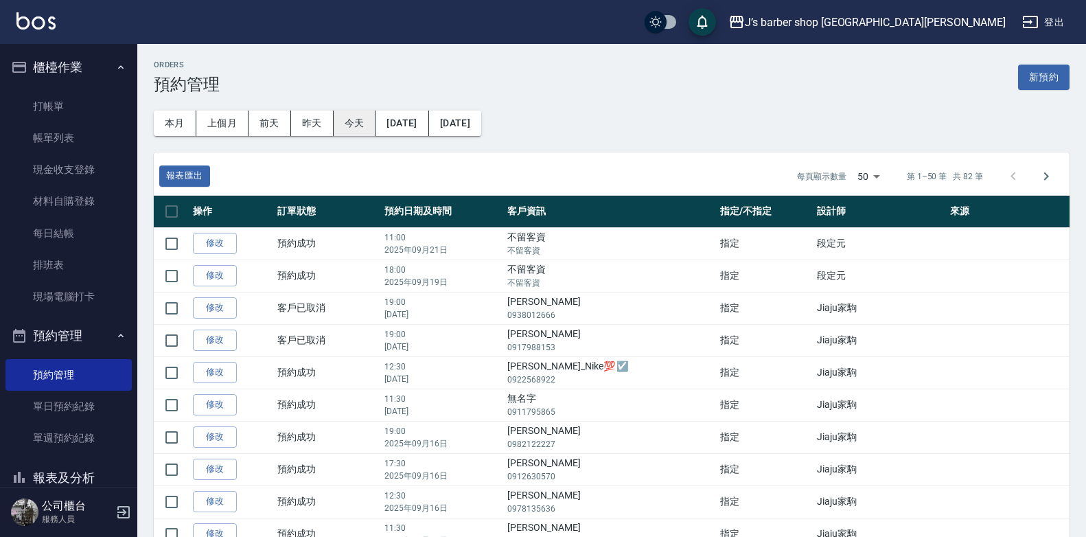
click at [361, 124] on button "今天" at bounding box center [355, 123] width 43 height 25
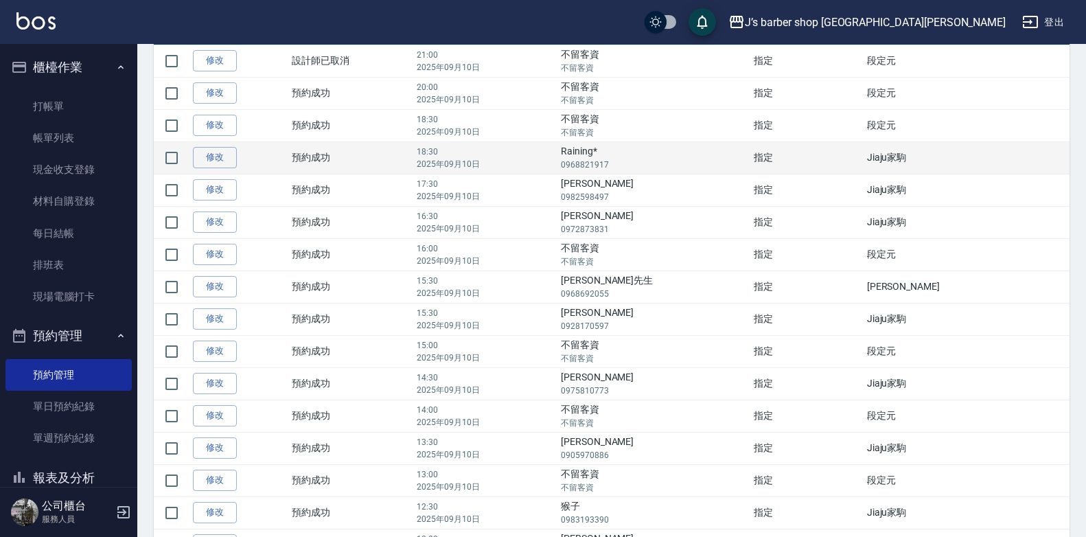
scroll to position [206, 0]
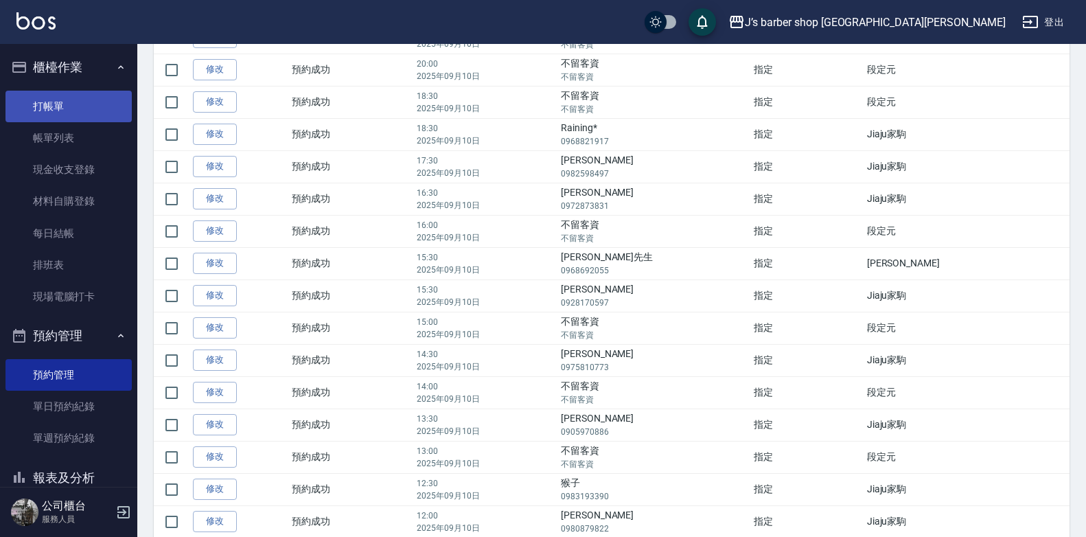
click at [88, 104] on link "打帳單" at bounding box center [68, 107] width 126 height 32
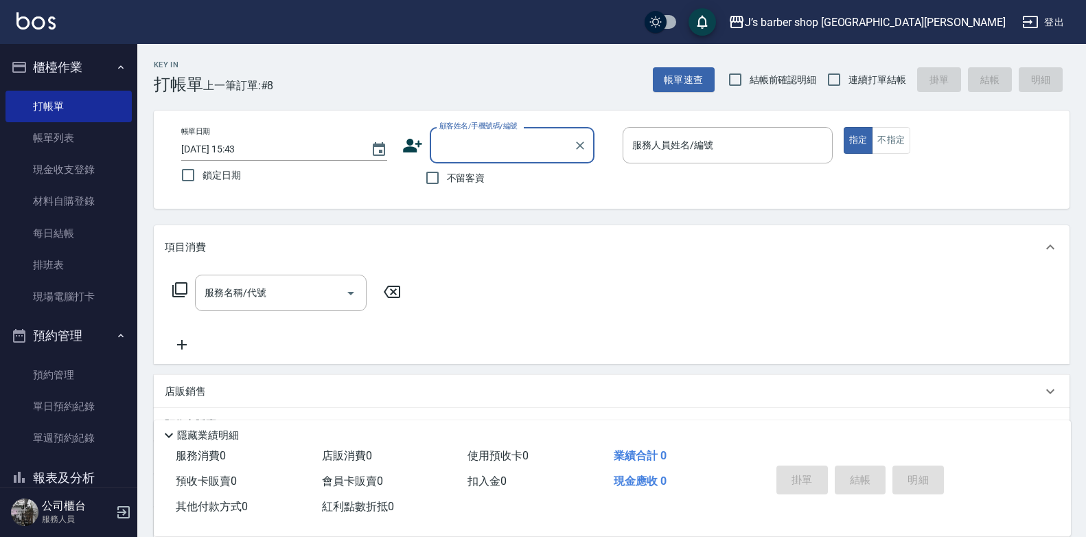
click at [449, 146] on input "顧客姓名/手機號碼/編號" at bounding box center [502, 145] width 132 height 24
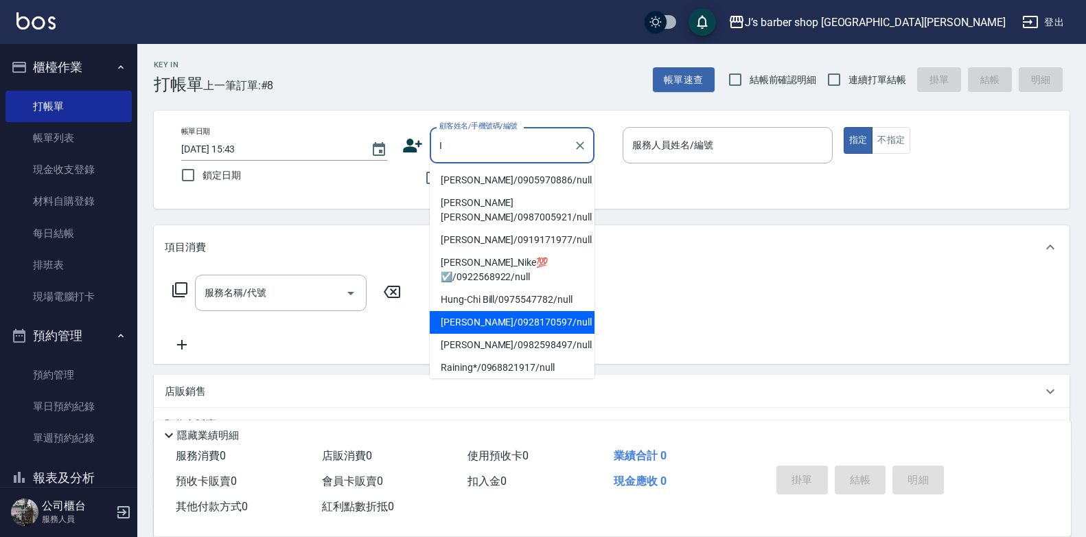
click at [530, 314] on li "[PERSON_NAME]/0928170597/null" at bounding box center [512, 322] width 165 height 23
type input "[PERSON_NAME]/0928170597/null"
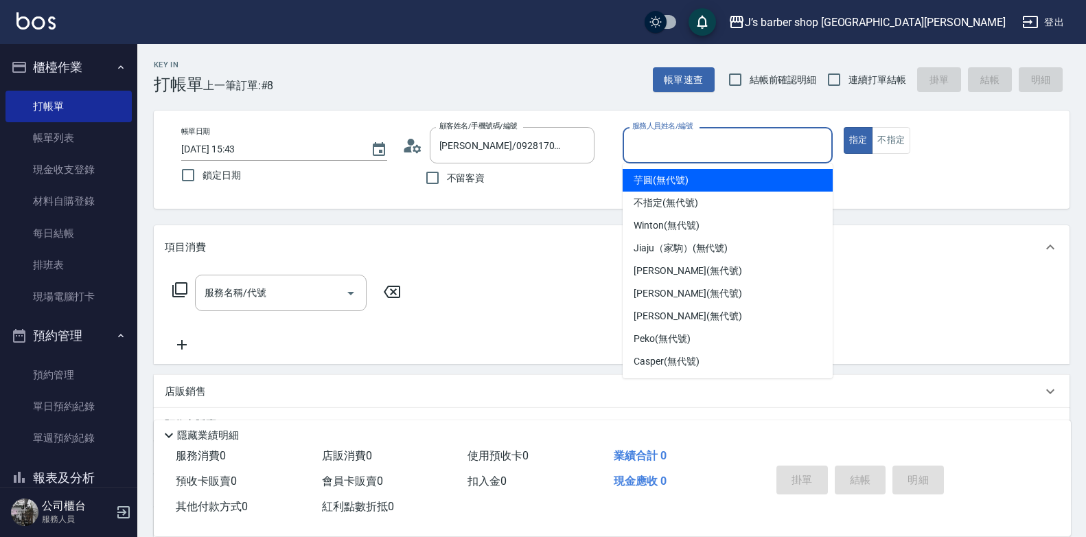
click at [634, 146] on input "服務人員姓名/編號" at bounding box center [728, 145] width 198 height 24
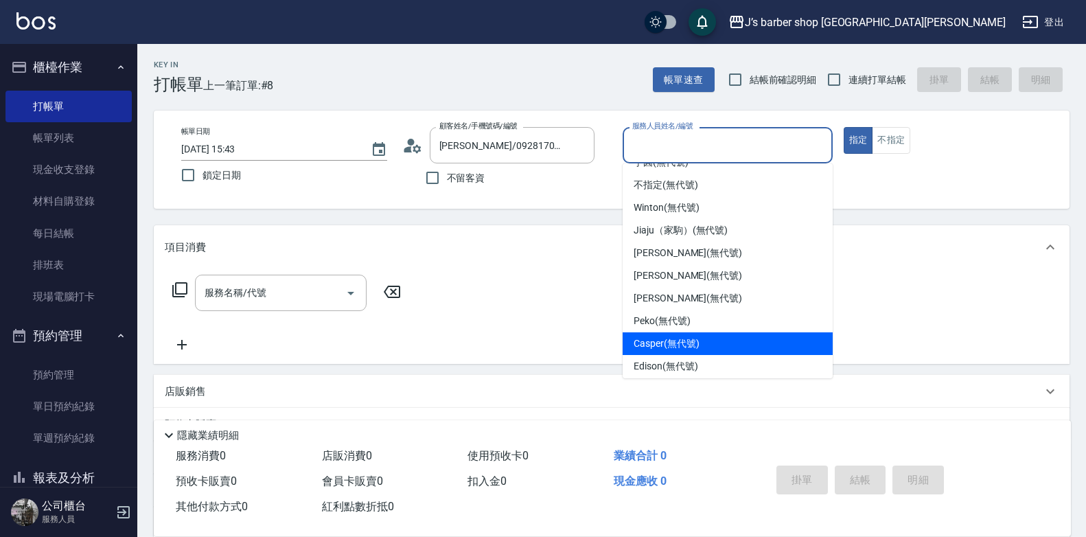
scroll to position [23, 0]
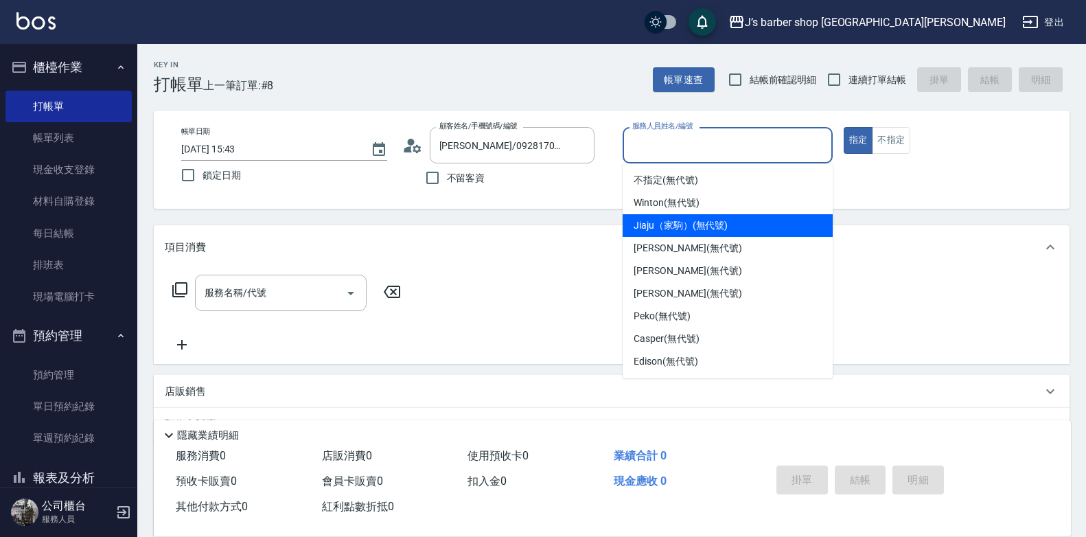
click at [709, 219] on span "Jiaju（家駒） (無代號)" at bounding box center [681, 225] width 94 height 14
type input "Jiaju（家駒）(無代號)"
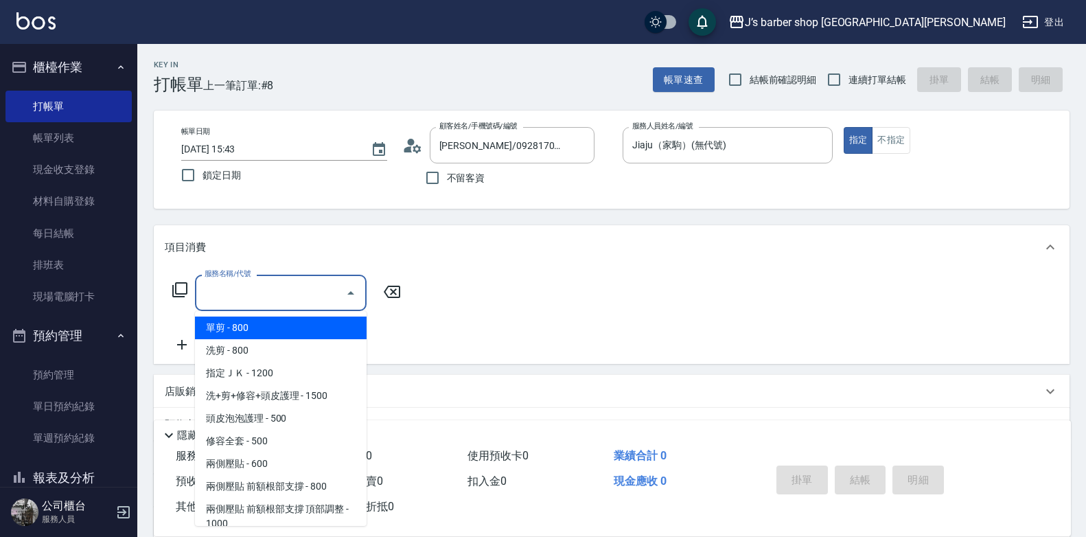
drag, startPoint x: 264, startPoint y: 302, endPoint x: 267, endPoint y: 295, distance: 7.7
click at [264, 302] on input "服務名稱/代號" at bounding box center [270, 293] width 139 height 24
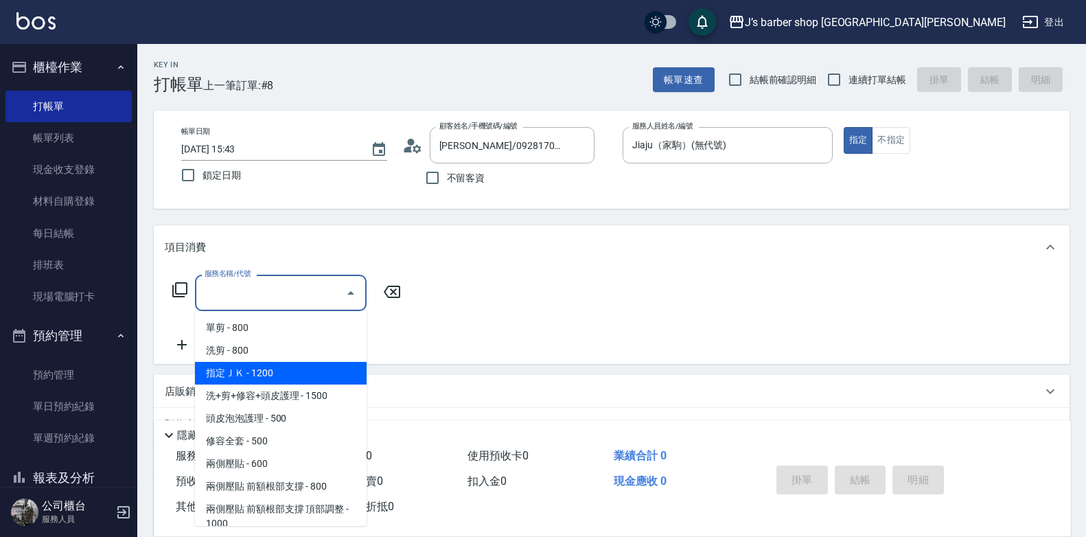
drag, startPoint x: 255, startPoint y: 373, endPoint x: 326, endPoint y: 350, distance: 75.1
click at [255, 374] on span "指定ＪＫ - 1200" at bounding box center [281, 373] width 172 height 23
type input "指定ＪＫ(102)"
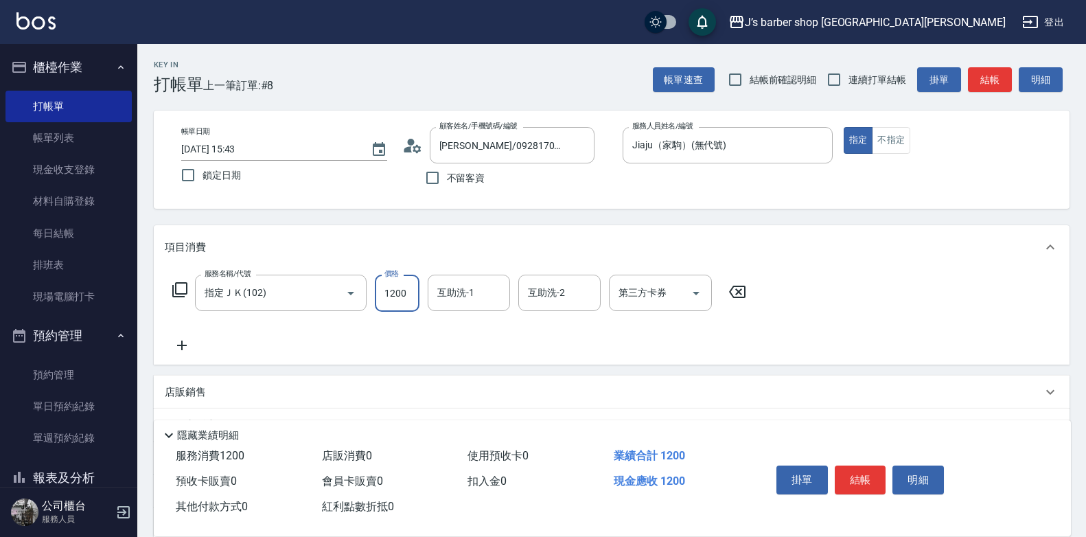
click at [410, 299] on input "1200" at bounding box center [397, 293] width 45 height 37
type input "700"
click at [470, 284] on input "互助洗-1" at bounding box center [469, 293] width 70 height 24
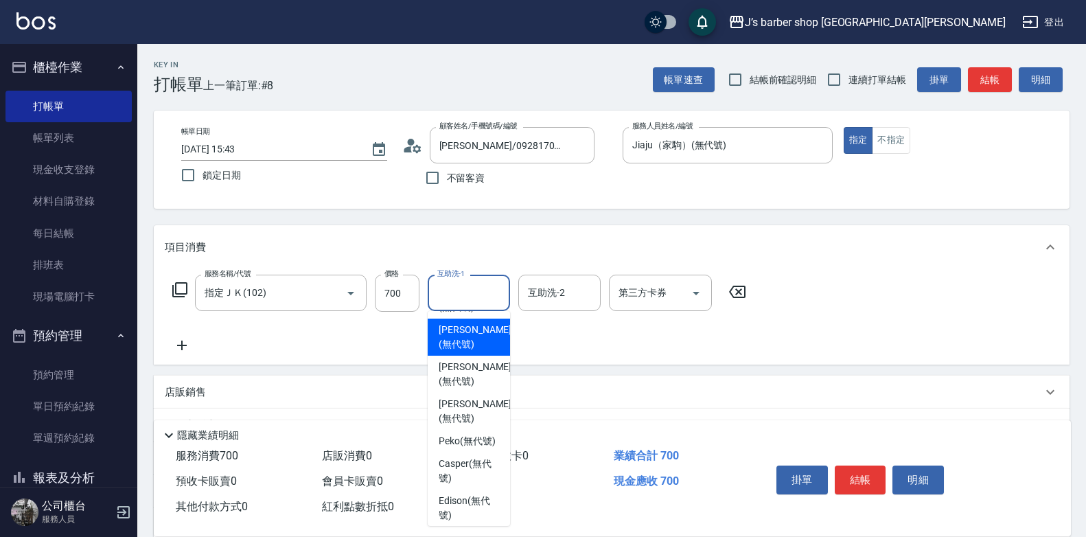
scroll to position [137, 0]
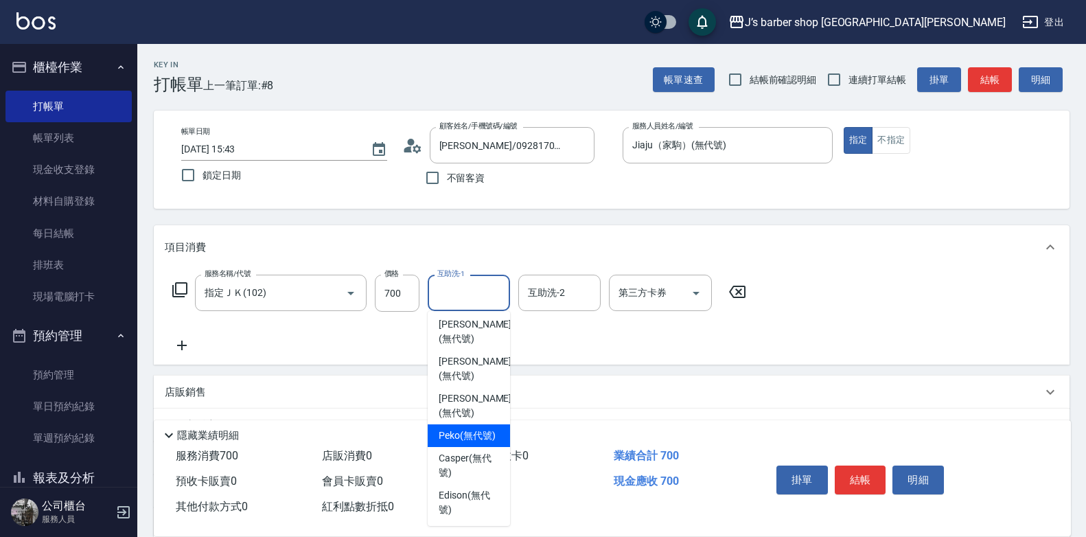
click at [463, 443] on span "Peko (無代號)" at bounding box center [467, 435] width 57 height 14
type input "Peko(無代號)"
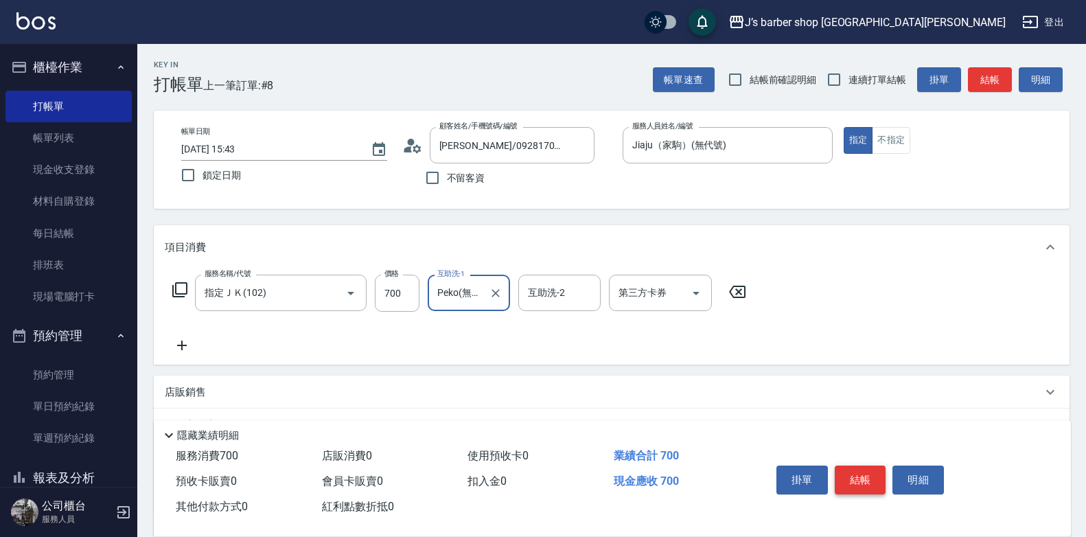
click at [869, 468] on button "結帳" at bounding box center [860, 479] width 51 height 29
